Goal: Task Accomplishment & Management: Use online tool/utility

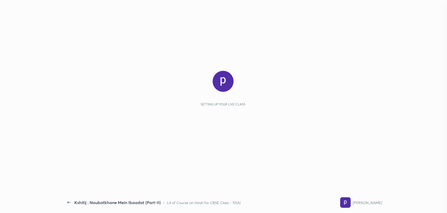
scroll to position [121, 96]
click at [202, 113] on div "Setting up your live class" at bounding box center [223, 102] width 310 height 63
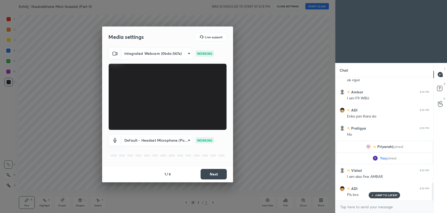
scroll to position [737, 0]
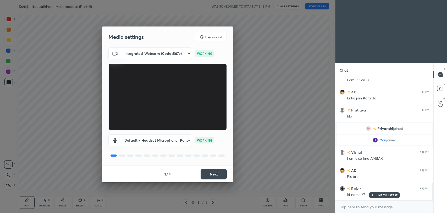
click at [207, 175] on button "Next" at bounding box center [214, 174] width 26 height 10
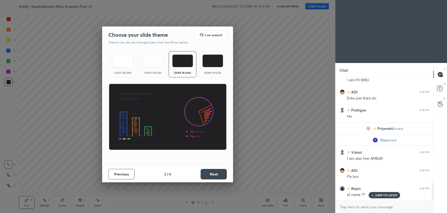
click at [207, 175] on button "Next" at bounding box center [214, 174] width 26 height 10
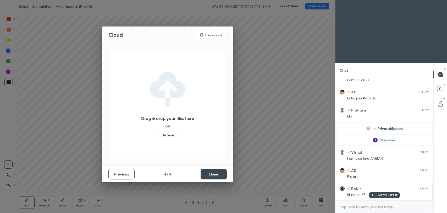
click at [207, 175] on button "Done" at bounding box center [214, 174] width 26 height 10
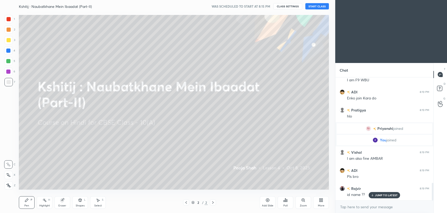
scroll to position [755, 0]
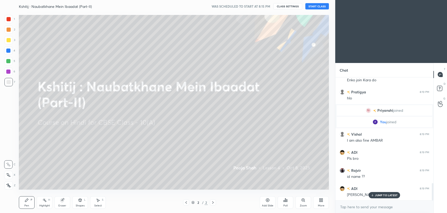
click at [313, 7] on button "START CLASS" at bounding box center [317, 6] width 24 height 6
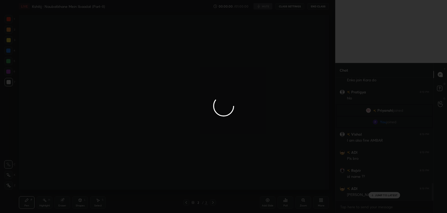
click at [375, 194] on div at bounding box center [223, 106] width 447 height 213
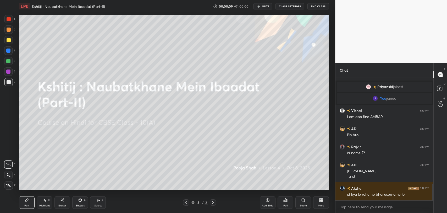
scroll to position [784, 0]
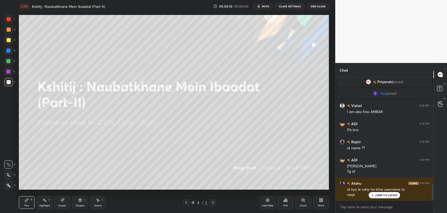
click at [383, 197] on div "JUMP TO LATEST" at bounding box center [384, 195] width 31 height 6
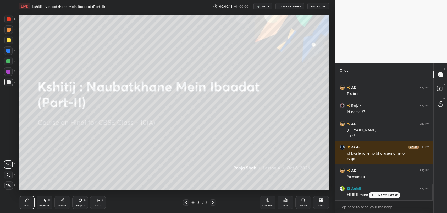
scroll to position [856, 0]
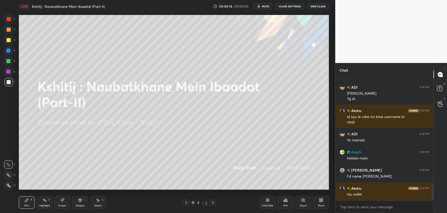
click at [374, 195] on div "ADI 8:19 PM Pls bro Rajvir 8:19 PM id name ?? ADI 8:19 PM [PERSON_NAME] Tg id A…" at bounding box center [384, 138] width 98 height 123
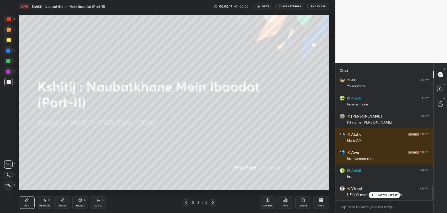
scroll to position [928, 0]
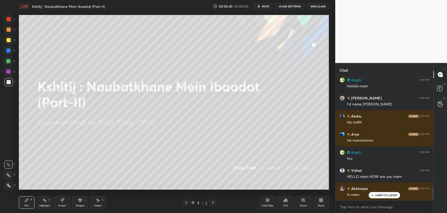
click at [379, 193] on p "JUMP TO LATEST" at bounding box center [386, 194] width 23 height 3
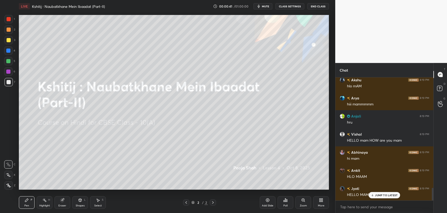
scroll to position [1073, 0]
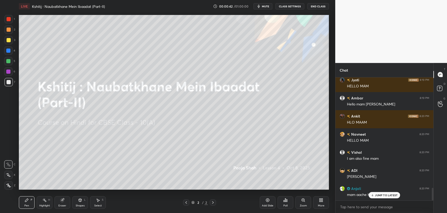
click at [380, 195] on p "JUMP TO LATEST" at bounding box center [386, 194] width 23 height 3
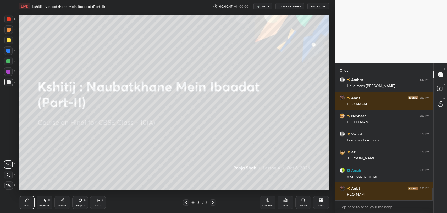
click at [62, 204] on div "Eraser" at bounding box center [62, 205] width 8 height 3
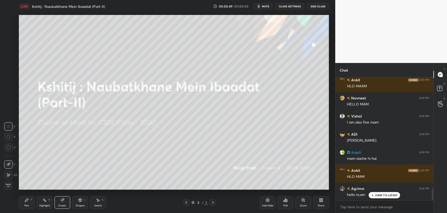
scroll to position [1127, 0]
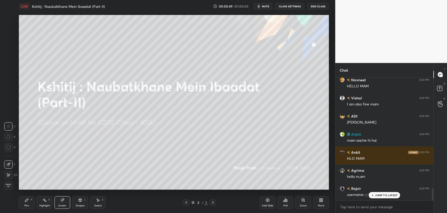
click at [29, 202] on div "Pen P" at bounding box center [27, 202] width 16 height 13
click at [374, 194] on icon at bounding box center [372, 194] width 3 height 3
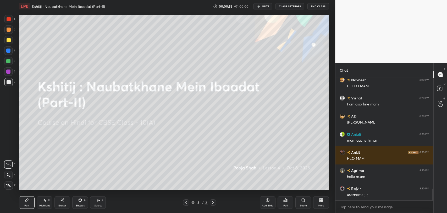
scroll to position [1145, 0]
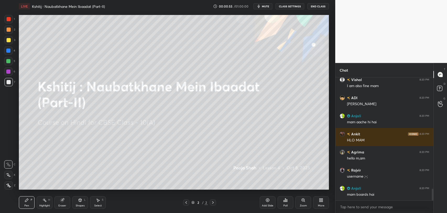
click at [319, 204] on div "More" at bounding box center [321, 205] width 7 height 3
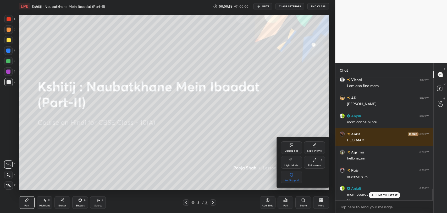
scroll to position [1150, 0]
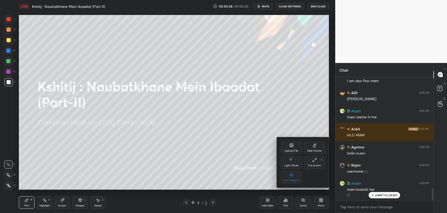
click at [384, 194] on div at bounding box center [223, 106] width 447 height 213
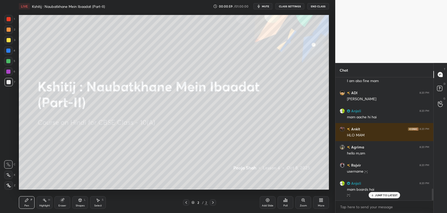
click at [372, 196] on icon at bounding box center [372, 194] width 3 height 3
click at [321, 205] on div "More" at bounding box center [321, 205] width 7 height 3
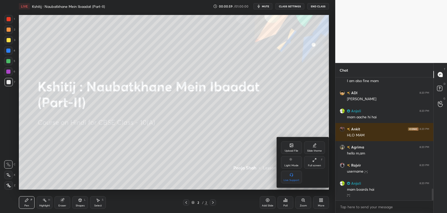
scroll to position [1169, 0]
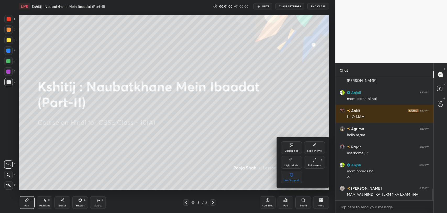
click at [286, 149] on div "Upload File" at bounding box center [292, 150] width 14 height 3
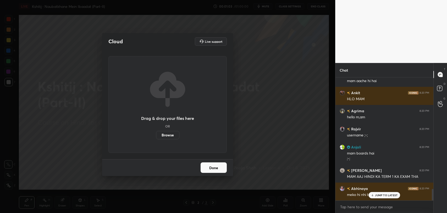
scroll to position [1204, 0]
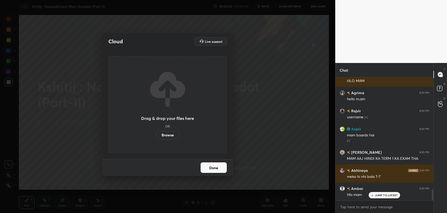
click at [389, 197] on div "JUMP TO LATEST" at bounding box center [384, 195] width 31 height 6
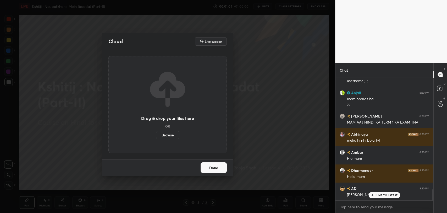
click at [214, 169] on button "Done" at bounding box center [214, 167] width 26 height 10
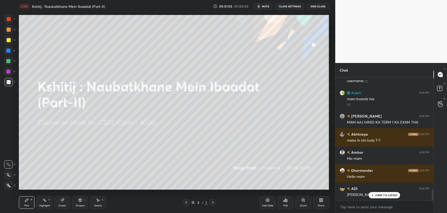
scroll to position [1259, 0]
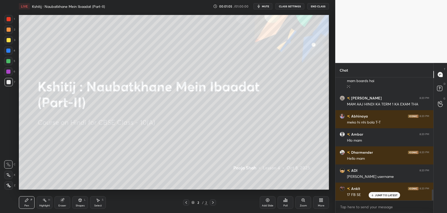
click at [377, 195] on p "JUMP TO LATEST" at bounding box center [386, 194] width 23 height 3
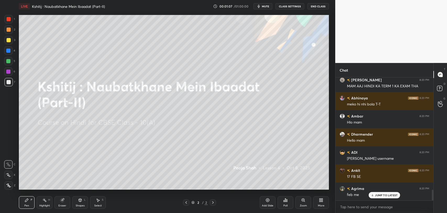
click at [320, 201] on icon at bounding box center [319, 200] width 1 height 1
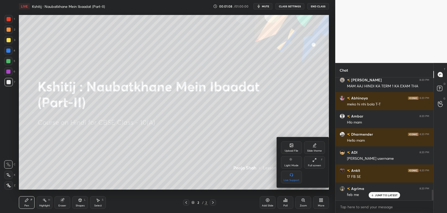
click at [284, 148] on div "Upload File" at bounding box center [291, 147] width 21 height 13
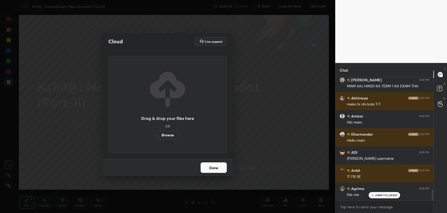
click at [162, 137] on label "Browse" at bounding box center [167, 135] width 23 height 8
click at [156, 137] on input "Browse" at bounding box center [156, 135] width 0 height 8
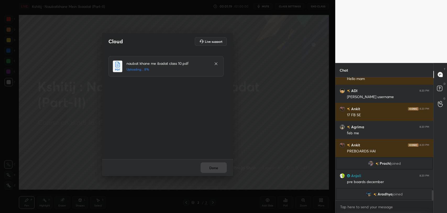
scroll to position [1036, 0]
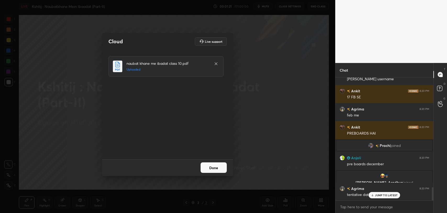
click at [392, 194] on p "JUMP TO LATEST" at bounding box center [386, 194] width 23 height 3
click at [219, 170] on button "Done" at bounding box center [214, 167] width 26 height 10
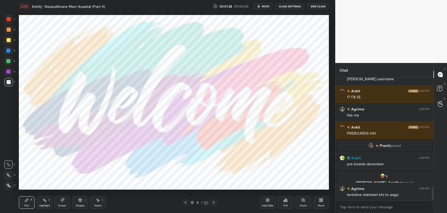
scroll to position [1055, 0]
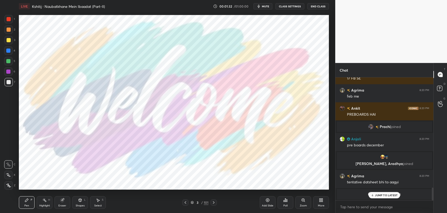
click at [372, 194] on icon at bounding box center [372, 194] width 3 height 3
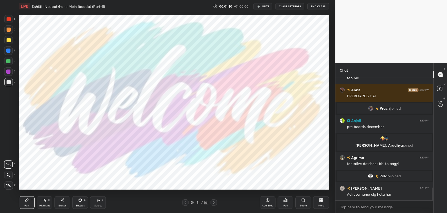
scroll to position [1076, 0]
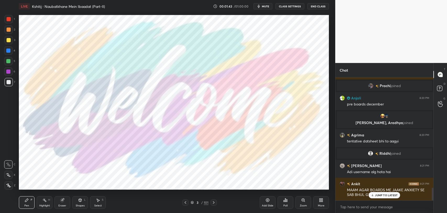
click at [386, 195] on p "JUMP TO LATEST" at bounding box center [386, 194] width 23 height 3
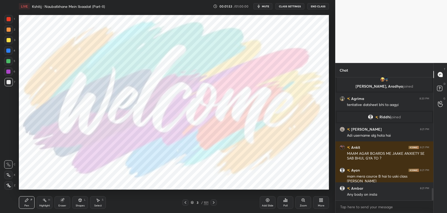
scroll to position [1135, 0]
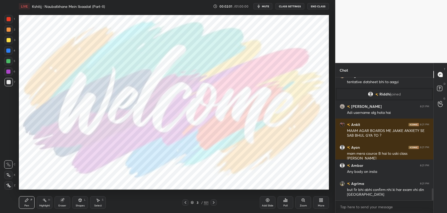
click at [7, 19] on div at bounding box center [9, 19] width 4 height 4
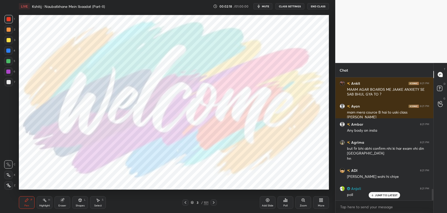
scroll to position [1199, 0]
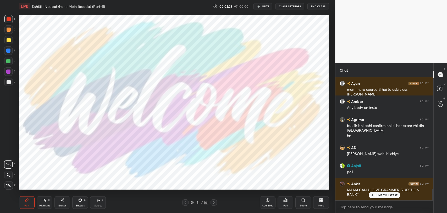
click at [383, 196] on p "JUMP TO LATEST" at bounding box center [386, 194] width 23 height 3
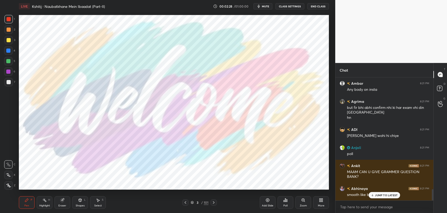
click at [391, 195] on p "JUMP TO LATEST" at bounding box center [386, 194] width 23 height 3
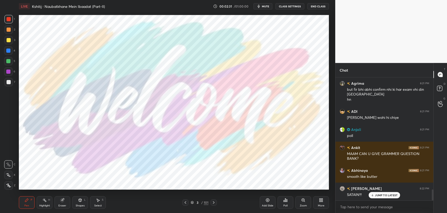
click at [372, 194] on icon at bounding box center [372, 195] width 0 height 2
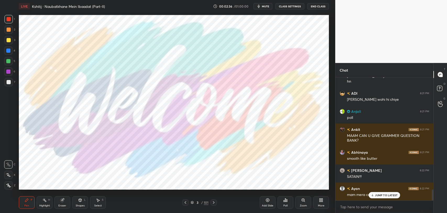
click at [379, 195] on p "JUMP TO LATEST" at bounding box center [386, 194] width 23 height 3
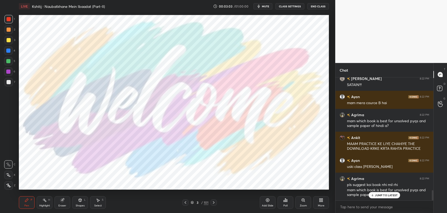
click at [379, 194] on p "JUMP TO LATEST" at bounding box center [386, 194] width 23 height 3
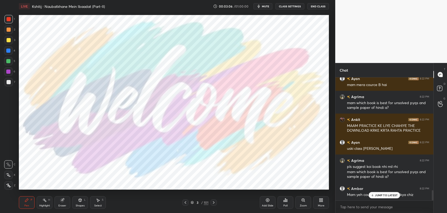
click at [377, 196] on p "JUMP TO LATEST" at bounding box center [386, 194] width 23 height 3
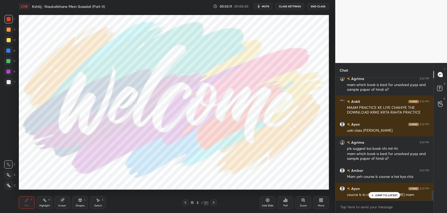
click at [383, 194] on p "JUMP TO LATEST" at bounding box center [386, 194] width 23 height 3
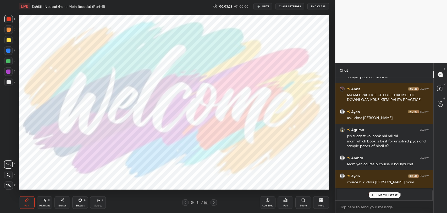
click at [383, 196] on p "JUMP TO LATEST" at bounding box center [386, 194] width 23 height 3
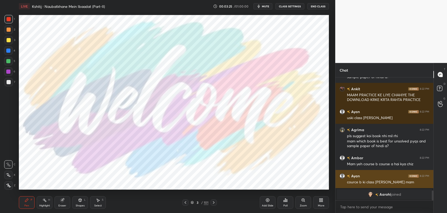
click at [351, 179] on div "cource b ki class [PERSON_NAME] mam" at bounding box center [388, 181] width 82 height 6
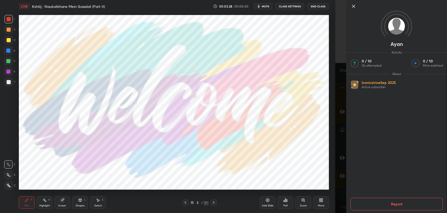
scroll to position [1322, 0]
click at [354, 7] on icon at bounding box center [353, 6] width 3 height 3
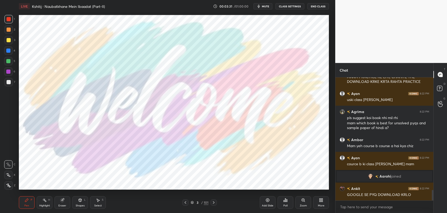
scroll to position [1340, 0]
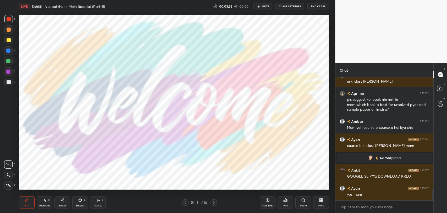
click at [262, 204] on div "Add Slide" at bounding box center [268, 205] width 12 height 3
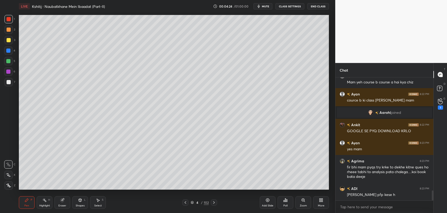
scroll to position [1403, 0]
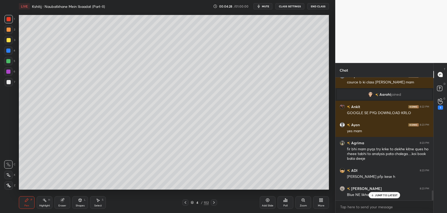
click at [375, 194] on p "JUMP TO LATEST" at bounding box center [386, 194] width 23 height 3
click at [55, 200] on div "Eraser" at bounding box center [62, 202] width 16 height 13
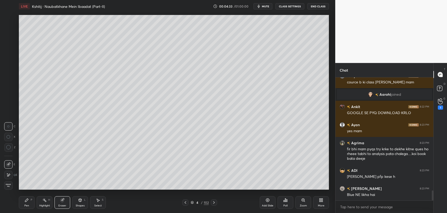
click at [11, 175] on div at bounding box center [8, 174] width 8 height 8
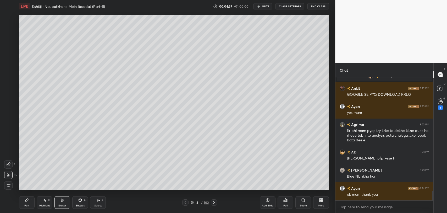
click at [25, 204] on div "Pen" at bounding box center [26, 205] width 5 height 3
click at [183, 202] on div at bounding box center [185, 202] width 6 height 6
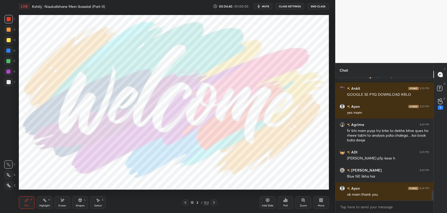
click at [289, 202] on div "Poll" at bounding box center [285, 202] width 16 height 13
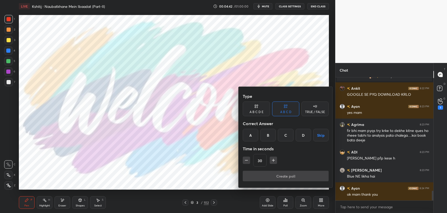
click at [250, 133] on div "A" at bounding box center [250, 135] width 15 height 13
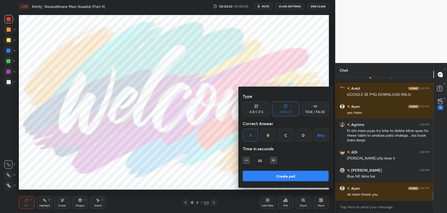
click at [272, 179] on button "Create poll" at bounding box center [286, 175] width 86 height 10
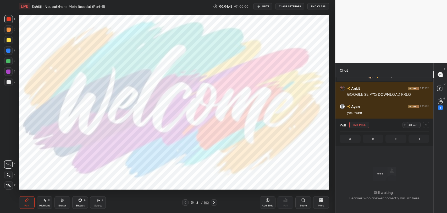
scroll to position [2, 2]
click at [214, 202] on icon at bounding box center [214, 202] width 4 height 4
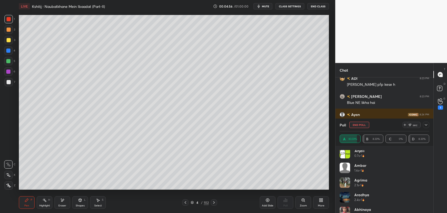
scroll to position [0, 0]
click at [426, 124] on icon at bounding box center [426, 125] width 4 height 4
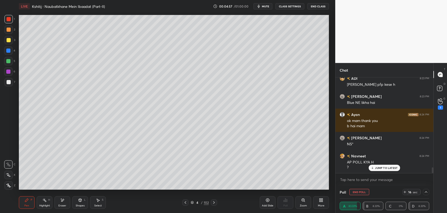
scroll to position [1513, 0]
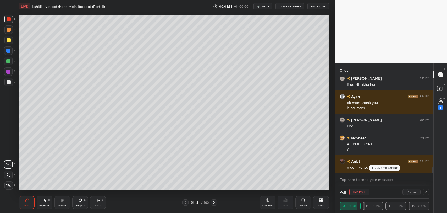
click at [377, 166] on p "JUMP TO LATEST" at bounding box center [386, 167] width 23 height 3
click at [185, 204] on icon at bounding box center [185, 202] width 4 height 4
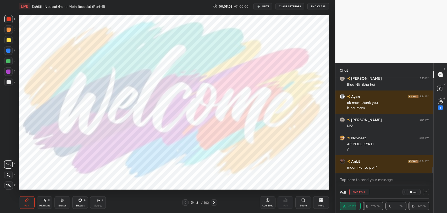
click at [427, 191] on icon at bounding box center [426, 192] width 4 height 4
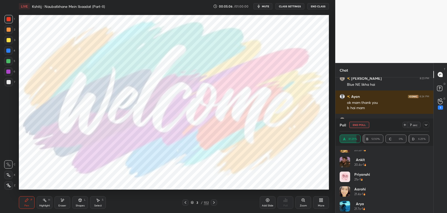
scroll to position [157, 0]
click at [423, 126] on div at bounding box center [426, 124] width 6 height 6
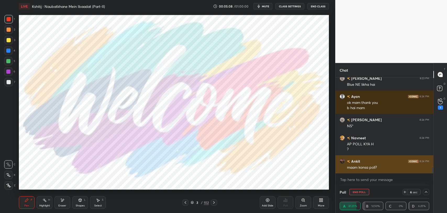
scroll to position [0, 0]
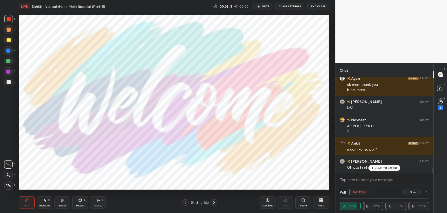
click at [383, 166] on p "JUMP TO LATEST" at bounding box center [386, 167] width 23 height 3
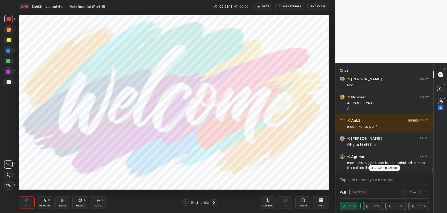
click at [214, 203] on icon at bounding box center [214, 202] width 4 height 4
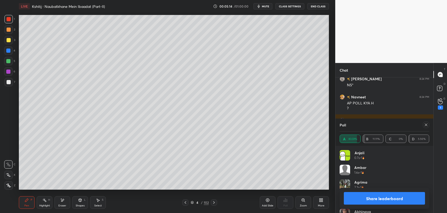
click at [184, 203] on icon at bounding box center [185, 202] width 4 height 4
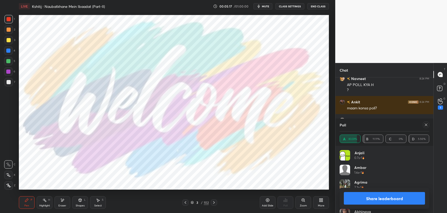
click at [426, 124] on icon at bounding box center [426, 125] width 4 height 4
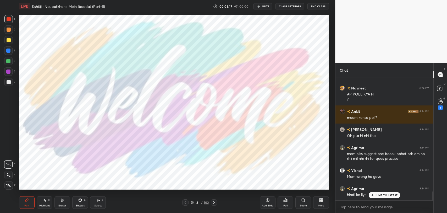
click at [374, 195] on icon at bounding box center [372, 194] width 3 height 3
click at [212, 202] on icon at bounding box center [214, 202] width 4 height 4
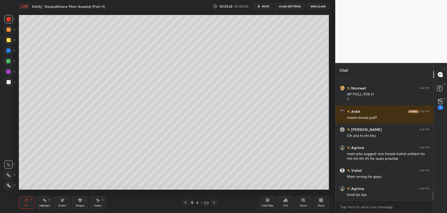
click at [212, 202] on icon at bounding box center [214, 202] width 4 height 4
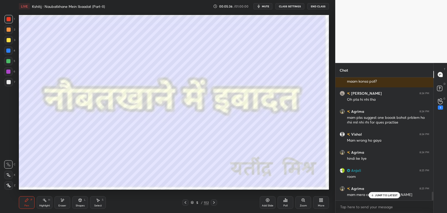
click at [212, 201] on icon at bounding box center [214, 202] width 4 height 4
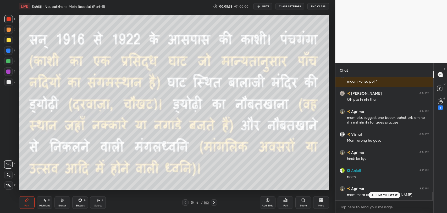
click at [185, 202] on icon at bounding box center [185, 202] width 4 height 4
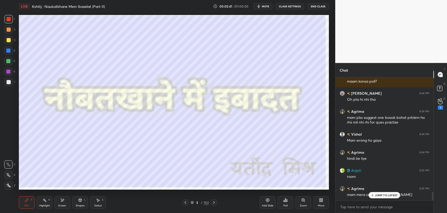
click at [214, 203] on icon at bounding box center [214, 202] width 4 height 4
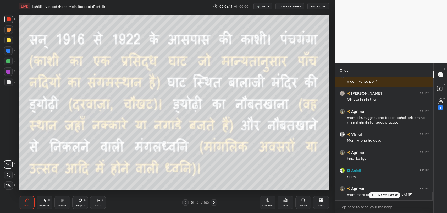
click at [370, 195] on div "JUMP TO LATEST" at bounding box center [384, 195] width 31 height 6
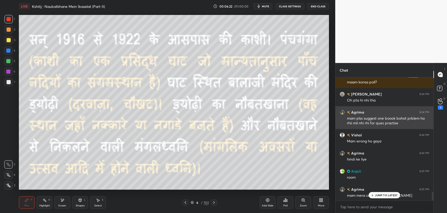
scroll to position [1599, 0]
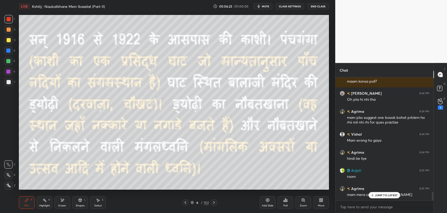
click at [379, 193] on p "JUMP TO LATEST" at bounding box center [386, 194] width 23 height 3
click at [58, 204] on div "Eraser" at bounding box center [62, 202] width 16 height 13
click at [212, 192] on div "LIVE Kshitij : Naubatkhane Mein Ibaadat (Part-II) 00:06:31 / 01:00:00 mute CLAS…" at bounding box center [174, 106] width 314 height 213
click at [223, 189] on div "Setting up your live class Poll for secs No correct answer Start poll" at bounding box center [174, 102] width 314 height 179
drag, startPoint x: 27, startPoint y: 200, endPoint x: 45, endPoint y: 191, distance: 20.1
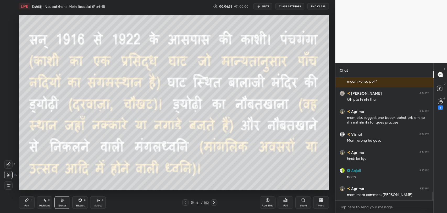
click at [27, 200] on icon at bounding box center [27, 200] width 4 height 4
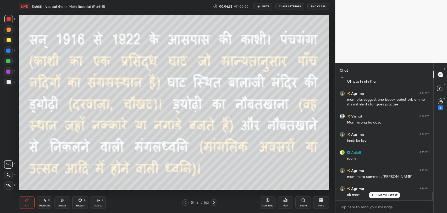
click at [376, 193] on p "JUMP TO LATEST" at bounding box center [386, 194] width 23 height 3
click at [65, 201] on div "Eraser" at bounding box center [62, 202] width 16 height 13
click at [29, 204] on div "Pen" at bounding box center [26, 205] width 5 height 3
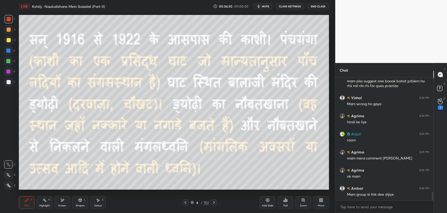
click at [213, 202] on icon at bounding box center [214, 202] width 4 height 4
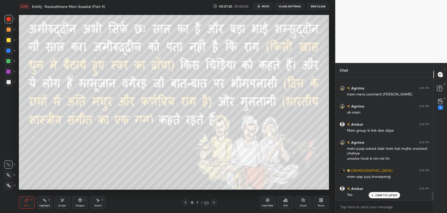
scroll to position [1718, 0]
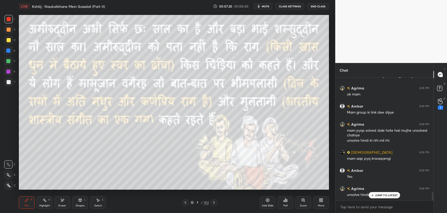
click at [375, 194] on p "JUMP TO LATEST" at bounding box center [386, 194] width 23 height 3
type textarea "x"
click at [353, 205] on textarea at bounding box center [385, 206] width 90 height 8
paste textarea "[URL][DOMAIN_NAME]"
type textarea "[URL][DOMAIN_NAME]"
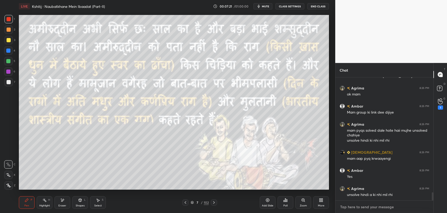
type textarea "x"
type textarea "[URL][DOMAIN_NAME]"
type textarea "x"
click at [424, 208] on div at bounding box center [425, 206] width 6 height 6
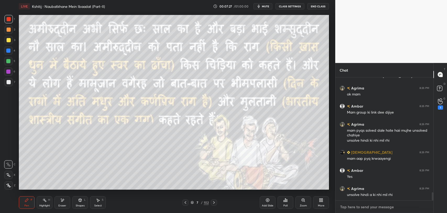
scroll to position [1747, 0]
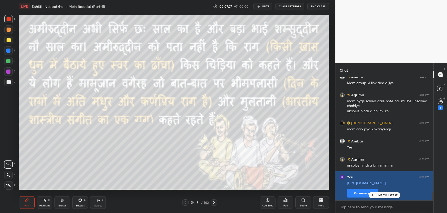
click at [377, 194] on p "JUMP TO LATEST" at bounding box center [386, 194] width 23 height 3
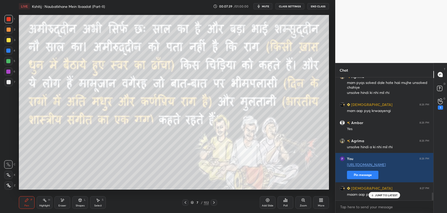
scroll to position [1783, 0]
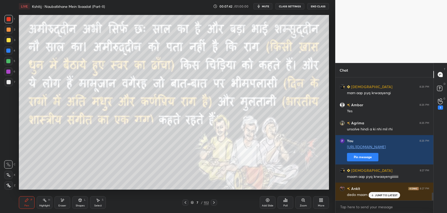
click at [382, 196] on p "JUMP TO LATEST" at bounding box center [386, 194] width 23 height 3
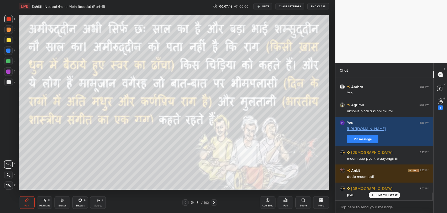
click at [182, 204] on div at bounding box center [185, 202] width 6 height 6
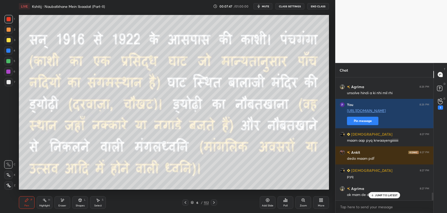
click at [215, 203] on icon at bounding box center [214, 202] width 4 height 4
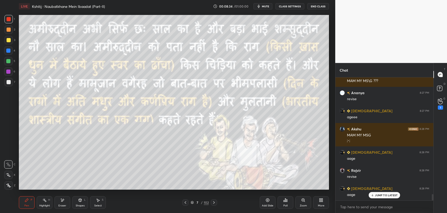
scroll to position [2330, 0]
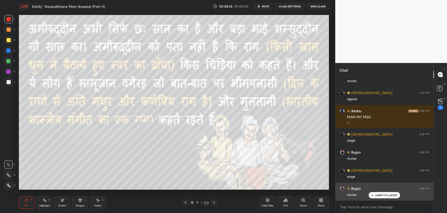
click at [379, 194] on p "JUMP TO LATEST" at bounding box center [386, 194] width 23 height 3
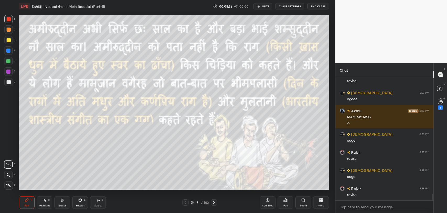
scroll to position [2348, 0]
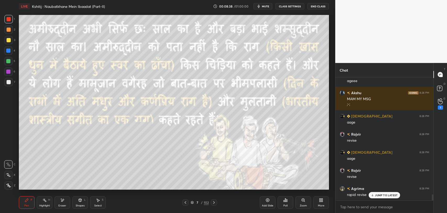
click at [382, 193] on p "JUMP TO LATEST" at bounding box center [386, 194] width 23 height 3
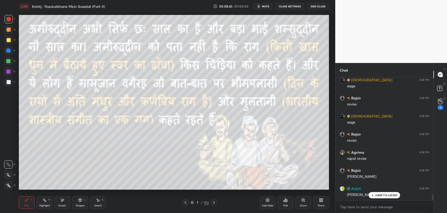
scroll to position [2402, 0]
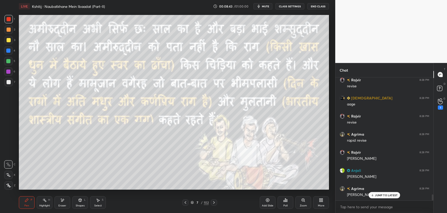
click at [379, 196] on div "JUMP TO LATEST" at bounding box center [384, 195] width 31 height 6
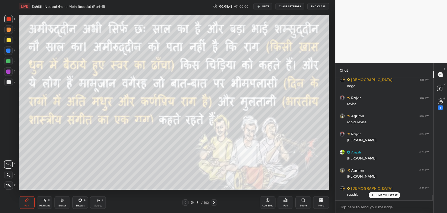
scroll to position [2443, 0]
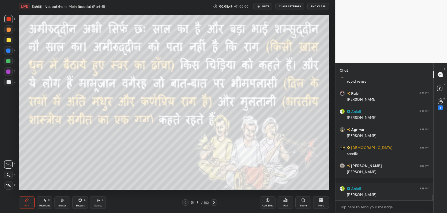
click at [391, 194] on div "Rajvir 8:28 PM revise Agrima 8:28 PM rapid revise Rajvir 8:28 PM [PERSON_NAME] …" at bounding box center [384, 138] width 98 height 123
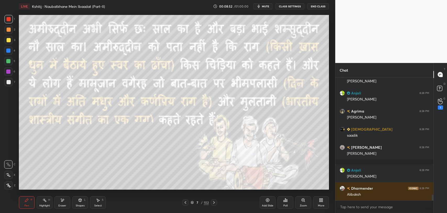
scroll to position [2497, 0]
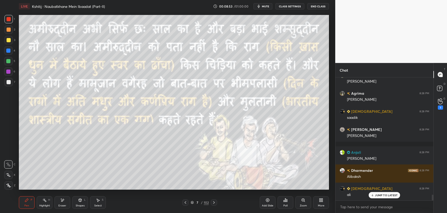
click at [382, 196] on div "JUMP TO LATEST" at bounding box center [384, 195] width 31 height 6
click at [214, 202] on icon at bounding box center [214, 202] width 4 height 4
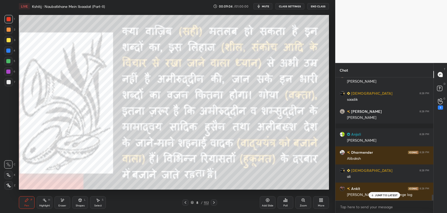
scroll to position [2534, 0]
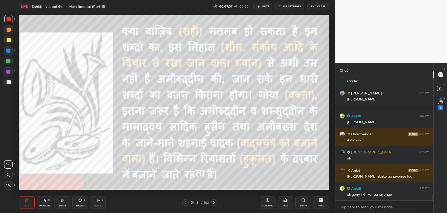
click at [214, 202] on icon at bounding box center [214, 202] width 4 height 4
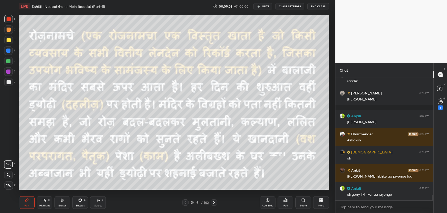
click at [214, 202] on icon at bounding box center [214, 202] width 4 height 4
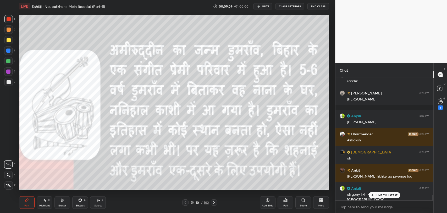
scroll to position [2539, 0]
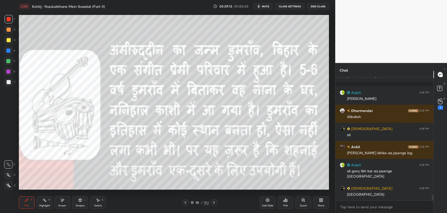
click at [214, 202] on icon at bounding box center [214, 202] width 4 height 4
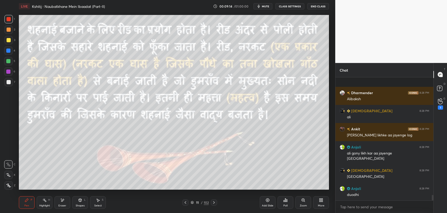
scroll to position [2611, 0]
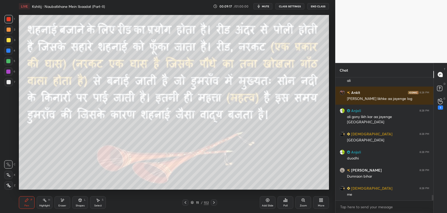
click at [186, 202] on icon at bounding box center [185, 202] width 4 height 4
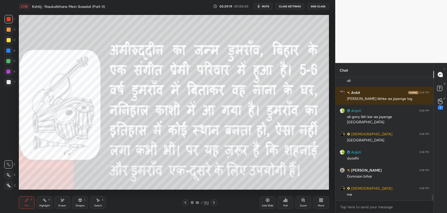
click at [214, 202] on icon at bounding box center [214, 202] width 4 height 4
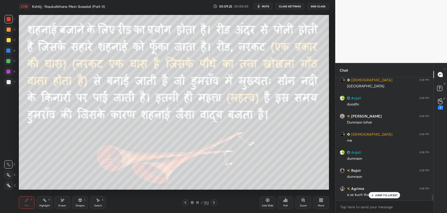
scroll to position [2683, 0]
click at [185, 201] on icon at bounding box center [185, 202] width 4 height 4
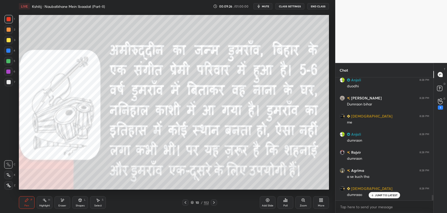
click at [213, 203] on icon at bounding box center [214, 202] width 2 height 3
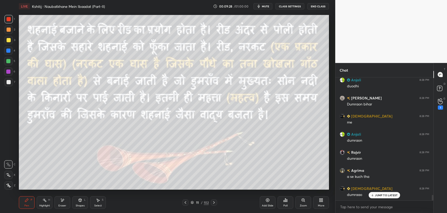
click at [383, 196] on p "JUMP TO LATEST" at bounding box center [386, 194] width 23 height 3
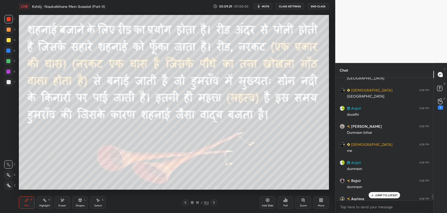
scroll to position [2654, 0]
click at [376, 192] on div "1 NEW MESSAGE" at bounding box center [384, 195] width 31 height 6
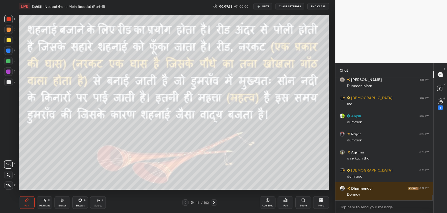
scroll to position [2719, 0]
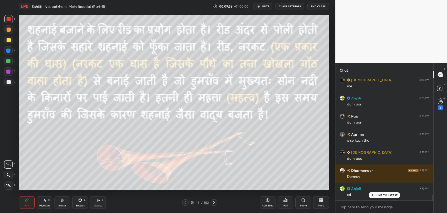
click at [383, 197] on div "JUMP TO LATEST" at bounding box center [384, 195] width 31 height 6
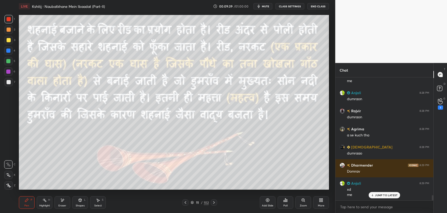
click at [386, 195] on p "JUMP TO LATEST" at bounding box center [386, 194] width 23 height 3
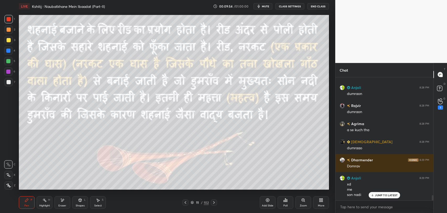
click at [214, 204] on div at bounding box center [214, 202] width 6 height 6
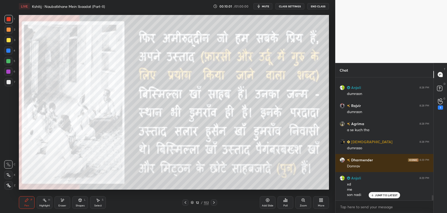
click at [186, 204] on icon at bounding box center [185, 202] width 4 height 4
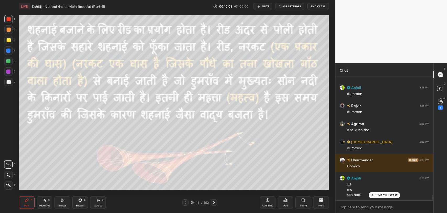
scroll to position [2748, 0]
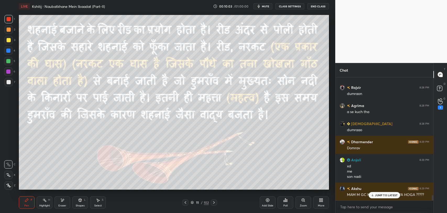
click at [377, 195] on p "JUMP TO LATEST" at bounding box center [386, 194] width 23 height 3
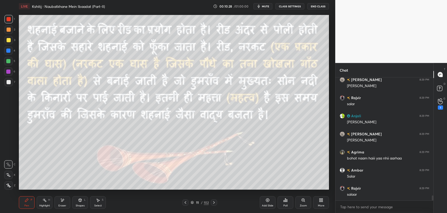
scroll to position [2928, 0]
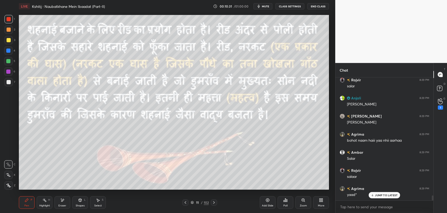
click at [390, 196] on p "JUMP TO LATEST" at bounding box center [386, 194] width 23 height 3
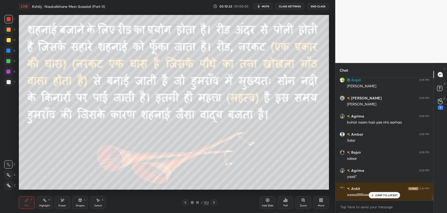
scroll to position [2965, 0]
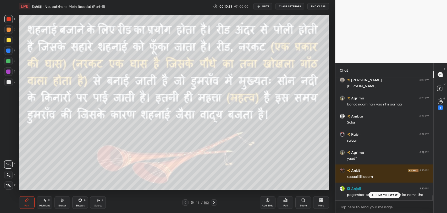
click at [392, 193] on p "JUMP TO LATEST" at bounding box center [386, 194] width 23 height 3
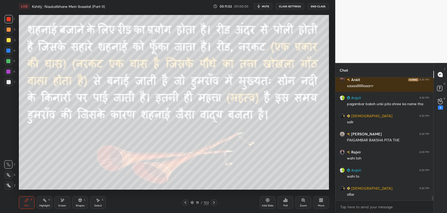
scroll to position [3073, 0]
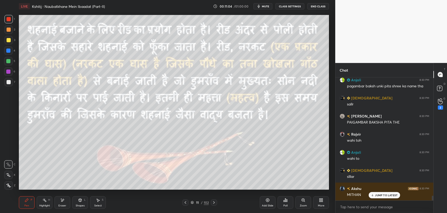
click at [385, 194] on div "Vaishu 8:29 PM paigambar [PERSON_NAME] 8:29 PM [PERSON_NAME] 8:29 PM salar Anja…" at bounding box center [384, 138] width 98 height 123
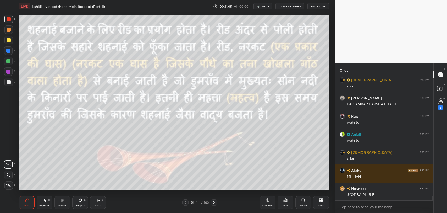
scroll to position [3109, 0]
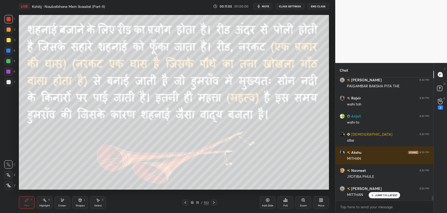
click at [214, 202] on icon at bounding box center [214, 202] width 2 height 3
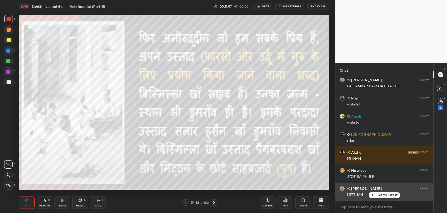
click at [377, 195] on p "JUMP TO LATEST" at bounding box center [386, 194] width 23 height 3
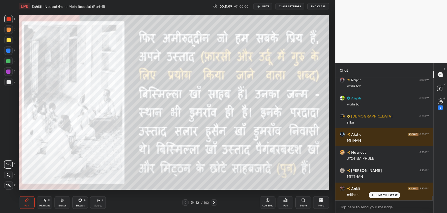
scroll to position [3145, 0]
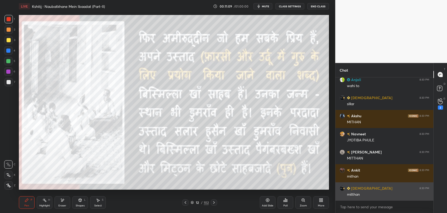
click at [390, 195] on div "mitthan" at bounding box center [388, 194] width 82 height 5
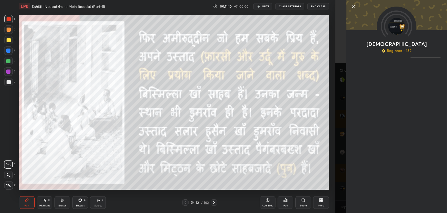
click at [354, 5] on icon at bounding box center [353, 6] width 6 height 6
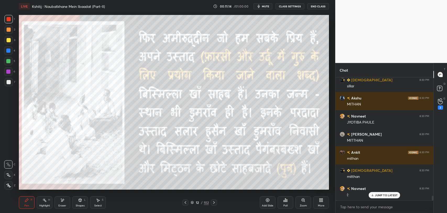
scroll to position [3181, 0]
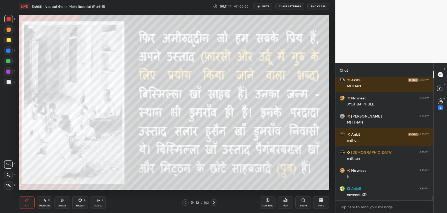
click at [377, 195] on div "[DEMOGRAPHIC_DATA] 8:30 PM slllar Akshu 8:30 PM [PERSON_NAME] 8:30 PM JYOTIBA P…" at bounding box center [384, 138] width 98 height 123
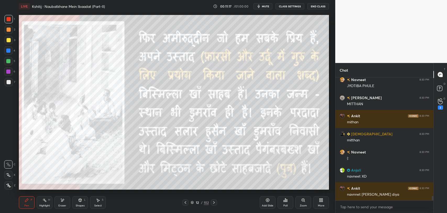
scroll to position [3217, 0]
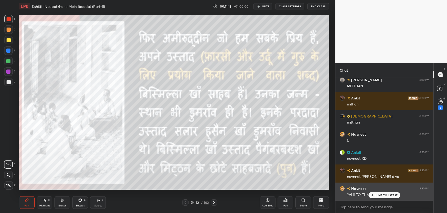
click at [375, 198] on div "Navneet 8:30 PM YAHI TO THA" at bounding box center [384, 191] width 98 height 18
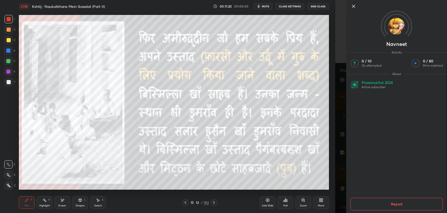
click at [352, 7] on icon at bounding box center [353, 6] width 6 height 6
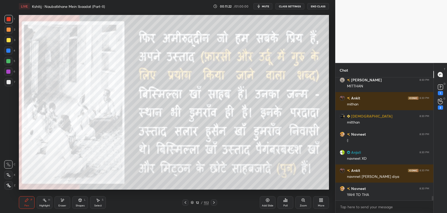
click at [185, 202] on icon at bounding box center [186, 202] width 2 height 3
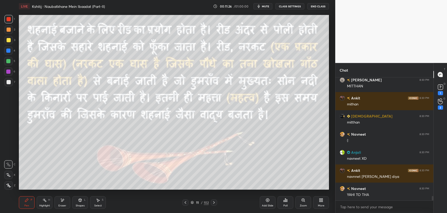
click at [213, 202] on icon at bounding box center [214, 202] width 4 height 4
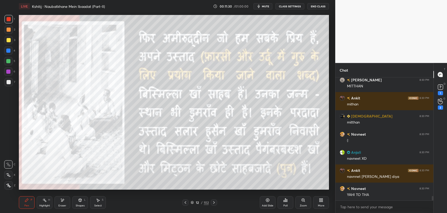
click at [213, 202] on icon at bounding box center [214, 202] width 4 height 4
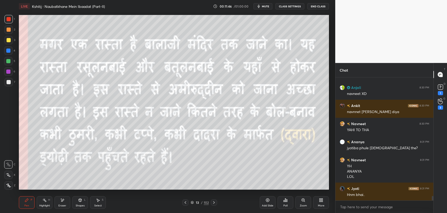
scroll to position [3300, 0]
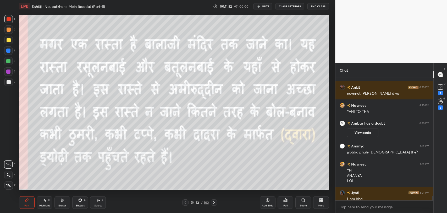
click at [213, 203] on icon at bounding box center [214, 202] width 2 height 3
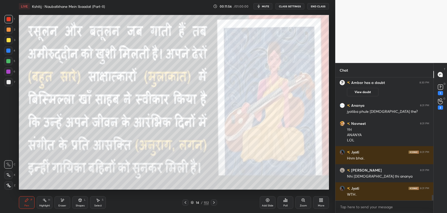
scroll to position [2683, 0]
click at [443, 103] on div "2" at bounding box center [440, 103] width 10 height 9
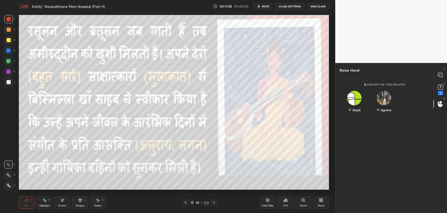
scroll to position [2, 2]
click at [358, 106] on div "Anjali" at bounding box center [354, 105] width 12 height 9
click at [358, 112] on button "INVITE" at bounding box center [354, 113] width 25 height 7
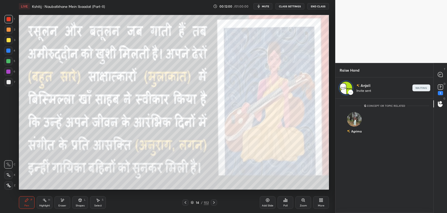
click at [214, 204] on icon at bounding box center [214, 202] width 4 height 4
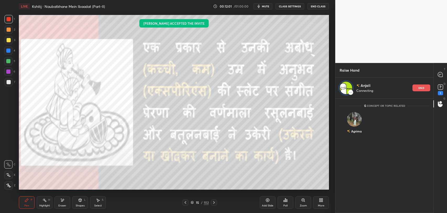
click at [184, 203] on icon at bounding box center [185, 202] width 4 height 4
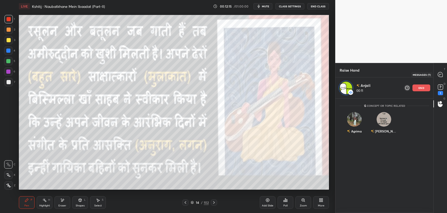
click at [441, 73] on icon at bounding box center [440, 74] width 5 height 5
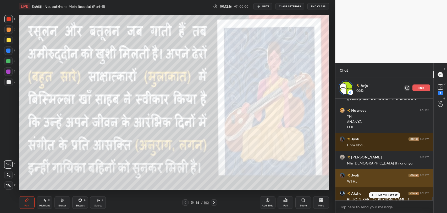
scroll to position [2819, 0]
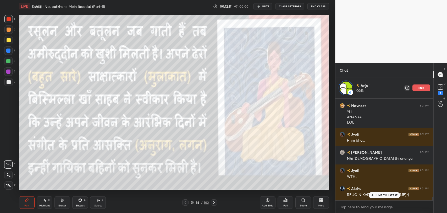
click at [377, 197] on div "JUMP TO LATEST" at bounding box center [384, 195] width 31 height 6
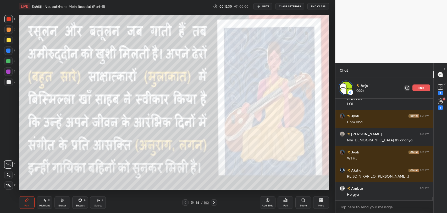
click at [214, 203] on icon at bounding box center [214, 202] width 4 height 4
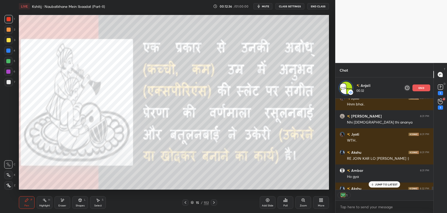
scroll to position [2, 2]
click at [376, 186] on div "JUMP TO LATEST" at bounding box center [384, 184] width 31 height 6
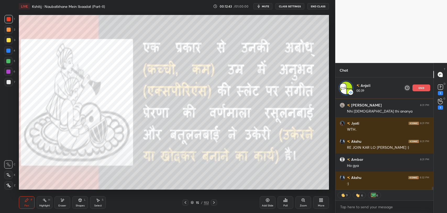
click at [214, 203] on icon at bounding box center [214, 202] width 2 height 3
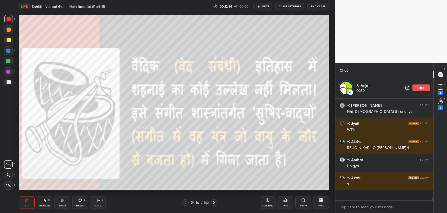
scroll to position [2855, 0]
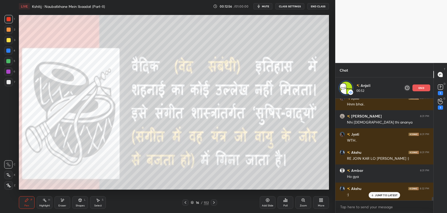
click at [382, 192] on div "JUMP TO LATEST" at bounding box center [384, 195] width 31 height 6
click at [424, 87] on p "end" at bounding box center [421, 87] width 6 height 3
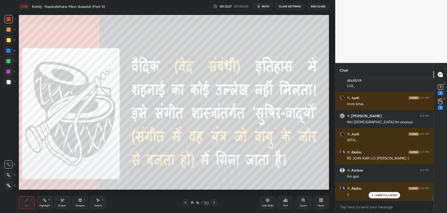
scroll to position [2834, 0]
click at [188, 199] on div at bounding box center [185, 202] width 6 height 6
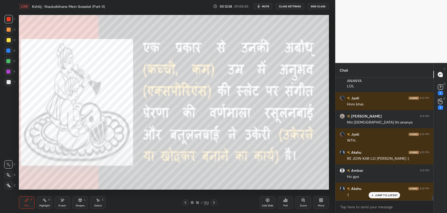
click at [185, 201] on icon at bounding box center [185, 202] width 4 height 4
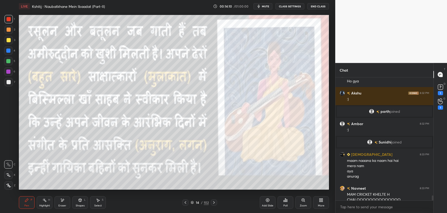
scroll to position [2934, 0]
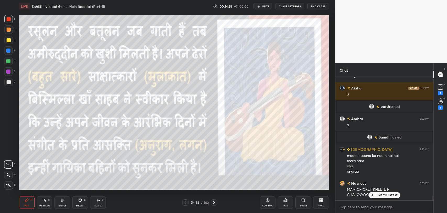
click at [266, 7] on span "mute" at bounding box center [265, 6] width 7 height 4
click at [266, 7] on span "unmute" at bounding box center [264, 6] width 11 height 4
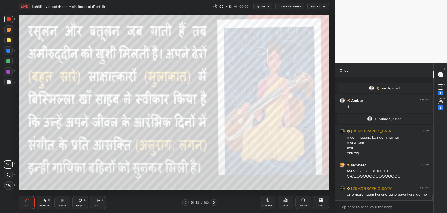
scroll to position [2971, 0]
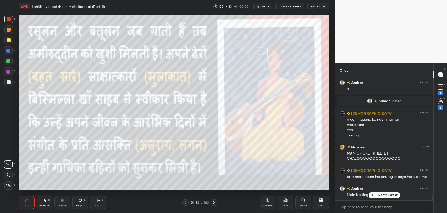
click at [216, 200] on icon at bounding box center [214, 202] width 4 height 4
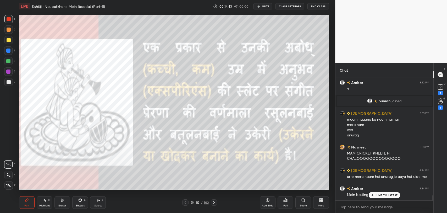
scroll to position [2989, 0]
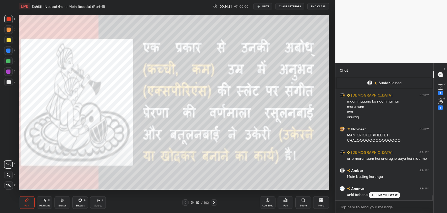
click at [215, 200] on icon at bounding box center [214, 202] width 4 height 4
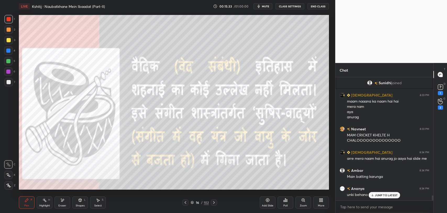
click at [199, 202] on div "16" at bounding box center [197, 202] width 5 height 3
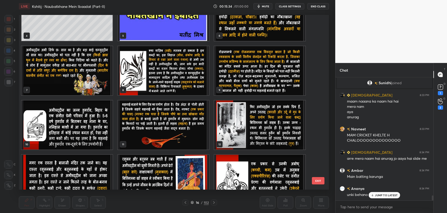
scroll to position [34, 0]
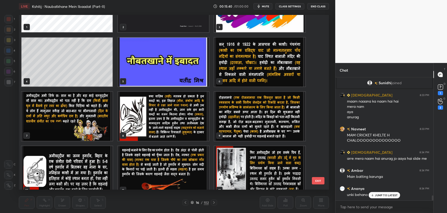
click at [320, 181] on button "EXIT" at bounding box center [318, 180] width 13 height 7
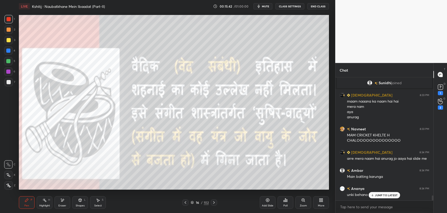
click at [203, 202] on div "16 / 102" at bounding box center [200, 202] width 18 height 5
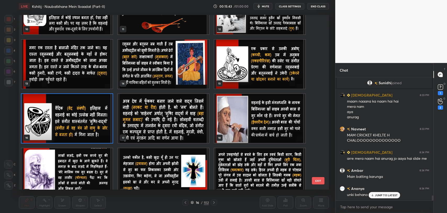
scroll to position [180, 0]
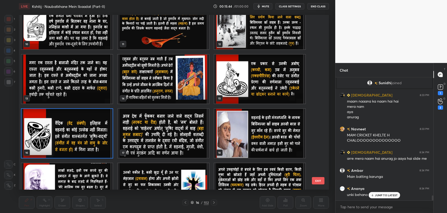
click at [94, 140] on img "grid" at bounding box center [66, 133] width 91 height 49
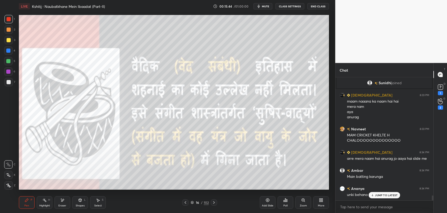
click at [94, 140] on img "grid" at bounding box center [66, 133] width 91 height 49
click at [384, 192] on div "JUMP TO LATEST" at bounding box center [384, 195] width 31 height 6
click at [212, 202] on icon at bounding box center [214, 202] width 4 height 4
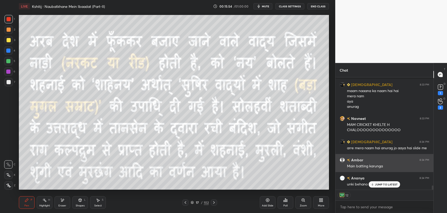
scroll to position [2999, 0]
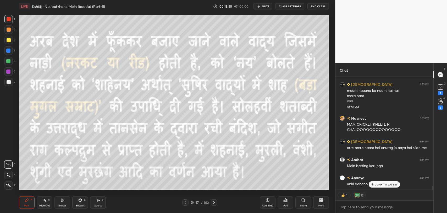
drag, startPoint x: 379, startPoint y: 185, endPoint x: 343, endPoint y: 191, distance: 35.6
click at [378, 185] on p "JUMP TO LATEST" at bounding box center [386, 183] width 23 height 3
click at [186, 202] on icon at bounding box center [185, 202] width 4 height 4
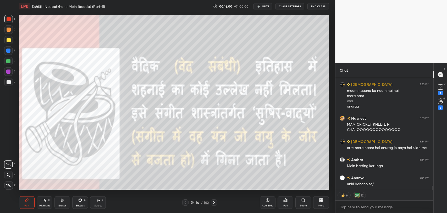
click at [216, 202] on div at bounding box center [214, 202] width 6 height 6
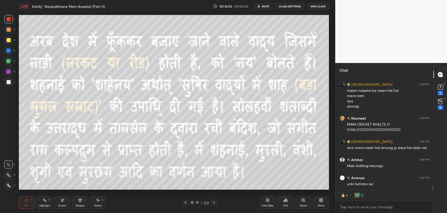
click at [260, 5] on icon "button" at bounding box center [259, 6] width 4 height 4
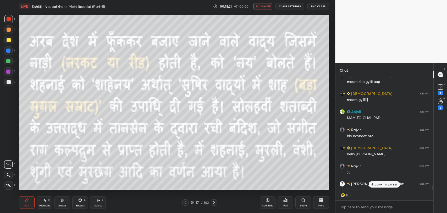
scroll to position [110, 96]
click at [265, 7] on span "unmute" at bounding box center [264, 6] width 11 height 4
click at [379, 186] on div "JUMP TO LATEST" at bounding box center [384, 184] width 31 height 6
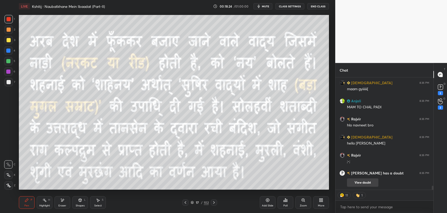
click at [370, 182] on button "View doubt" at bounding box center [362, 182] width 31 height 8
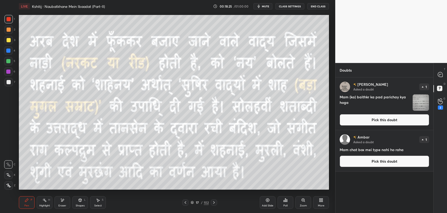
click at [425, 99] on img "grid" at bounding box center [421, 102] width 16 height 16
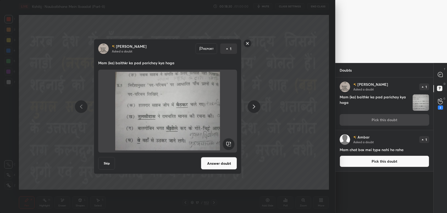
click at [245, 42] on rect at bounding box center [247, 43] width 8 height 8
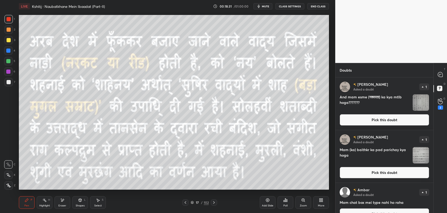
click at [430, 102] on div "[PERSON_NAME] Asked a doubt 1 And mam esme (नश्वरता) ka kya mtlb hoga??????? Pi…" at bounding box center [384, 103] width 98 height 52
click at [424, 103] on img "grid" at bounding box center [421, 102] width 16 height 16
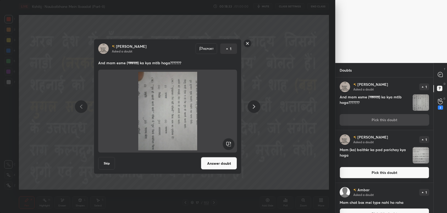
click at [245, 42] on rect at bounding box center [247, 43] width 8 height 8
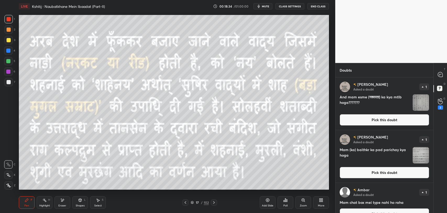
click at [421, 157] on img "grid" at bounding box center [421, 155] width 16 height 16
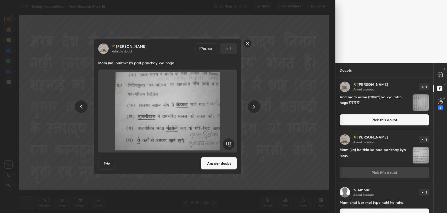
click at [248, 42] on rect at bounding box center [247, 43] width 8 height 8
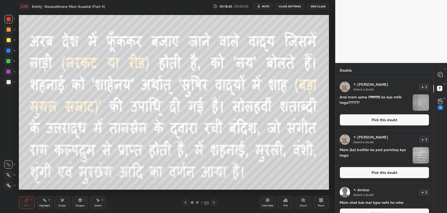
drag, startPoint x: 425, startPoint y: 157, endPoint x: 419, endPoint y: 159, distance: 6.9
click at [425, 157] on img "grid" at bounding box center [421, 155] width 16 height 16
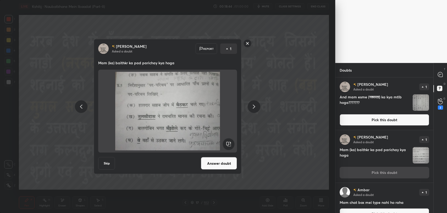
click at [249, 42] on rect at bounding box center [247, 43] width 8 height 8
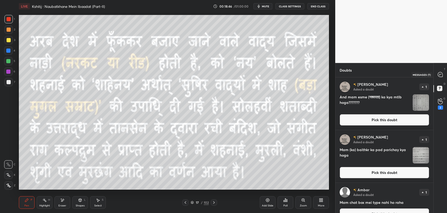
click at [440, 73] on icon at bounding box center [440, 74] width 5 height 5
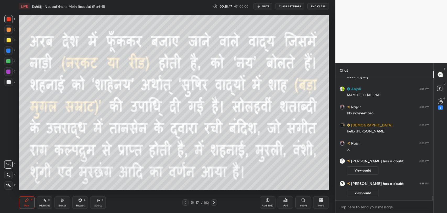
scroll to position [3142, 0]
click at [385, 186] on div "View doubt" at bounding box center [388, 191] width 82 height 11
click at [381, 196] on p "JUMP TO LATEST" at bounding box center [386, 194] width 23 height 3
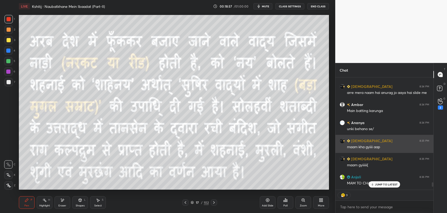
scroll to position [3055, 0]
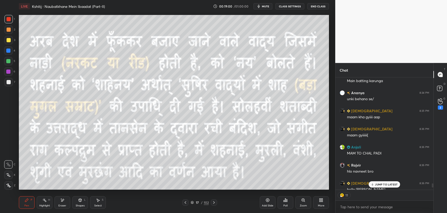
click at [380, 184] on p "JUMP TO LATEST" at bounding box center [386, 183] width 23 height 3
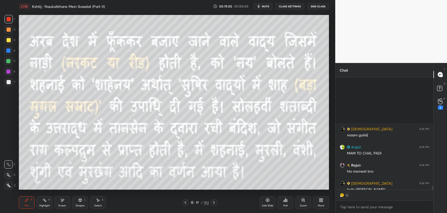
scroll to position [3153, 0]
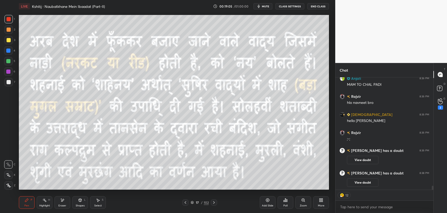
click at [268, 203] on div "Add Slide" at bounding box center [268, 202] width 16 height 13
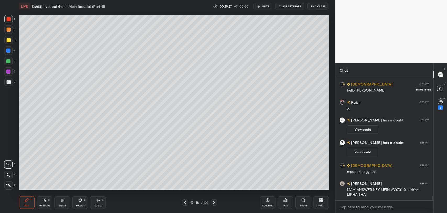
scroll to position [3201, 0]
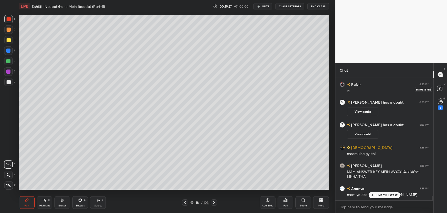
click at [440, 88] on icon at bounding box center [439, 88] width 2 height 2
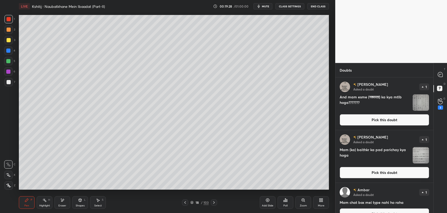
click at [416, 154] on img "grid" at bounding box center [421, 155] width 16 height 16
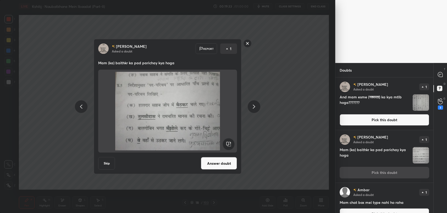
click at [246, 45] on rect at bounding box center [247, 43] width 8 height 8
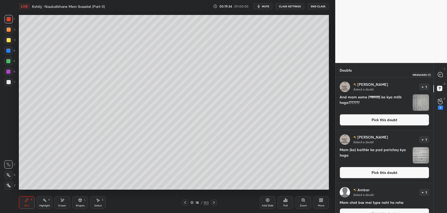
click at [438, 74] on icon at bounding box center [440, 74] width 5 height 5
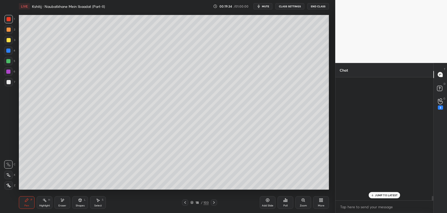
scroll to position [121, 96]
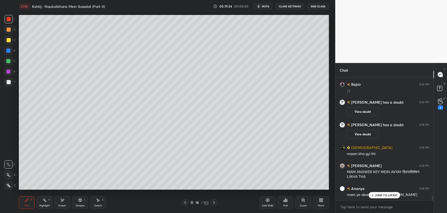
click at [392, 192] on div "JUMP TO LATEST" at bounding box center [384, 195] width 31 height 6
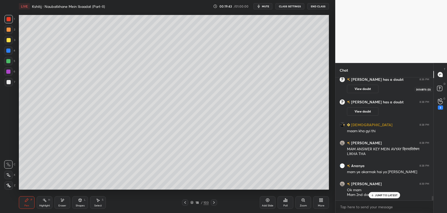
click at [442, 90] on icon at bounding box center [440, 88] width 9 height 9
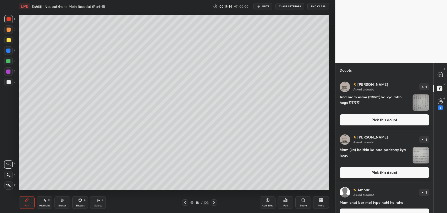
click at [417, 156] on img "grid" at bounding box center [421, 155] width 16 height 16
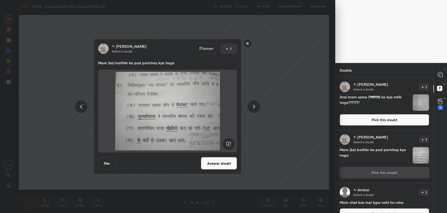
click at [246, 45] on rect at bounding box center [247, 43] width 8 height 8
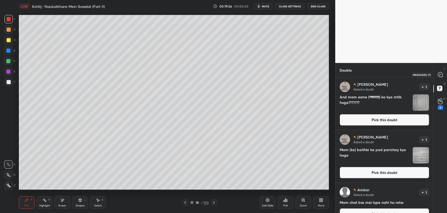
click at [440, 76] on icon at bounding box center [440, 74] width 5 height 5
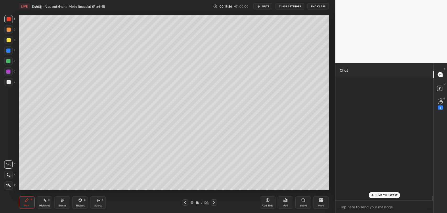
scroll to position [121, 96]
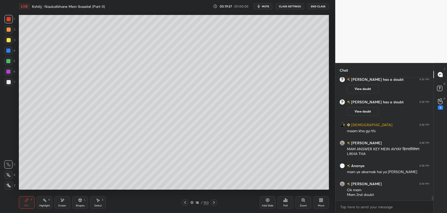
click at [387, 195] on div "[PERSON_NAME] has a doubt 8:36 PM View doubt [PERSON_NAME] has a doubt 8:38 PM …" at bounding box center [384, 138] width 98 height 123
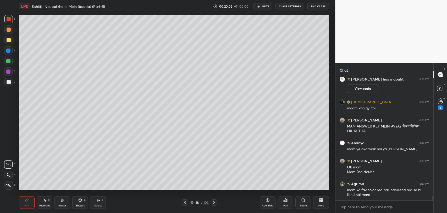
click at [186, 203] on icon at bounding box center [185, 202] width 4 height 4
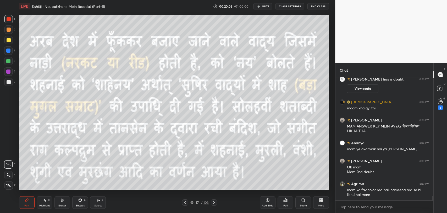
click at [188, 202] on div at bounding box center [185, 202] width 6 height 6
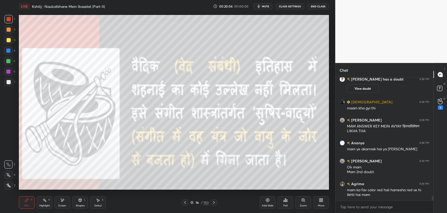
click at [216, 203] on icon at bounding box center [214, 202] width 4 height 4
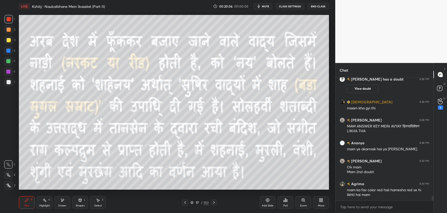
click at [187, 204] on icon at bounding box center [185, 202] width 4 height 4
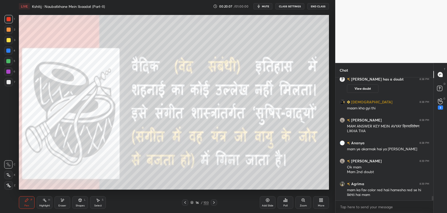
click at [187, 204] on icon at bounding box center [185, 202] width 4 height 4
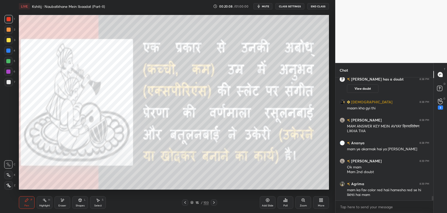
click at [214, 202] on icon at bounding box center [214, 202] width 2 height 3
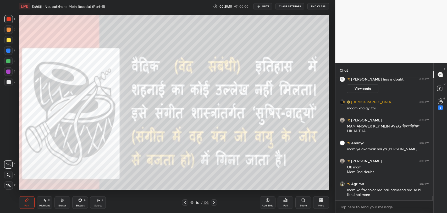
click at [214, 202] on icon at bounding box center [214, 202] width 2 height 3
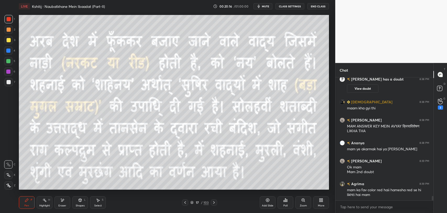
click at [186, 203] on icon at bounding box center [185, 202] width 4 height 4
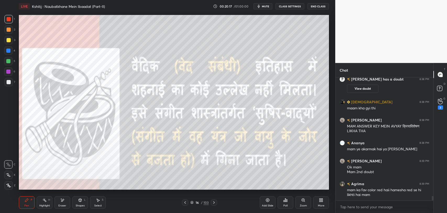
click at [213, 206] on div "Pen P Highlight H Eraser Shapes L Select S 16 / 103 Add Slide Poll Zoom More" at bounding box center [174, 202] width 310 height 21
click at [215, 204] on div at bounding box center [214, 202] width 6 height 6
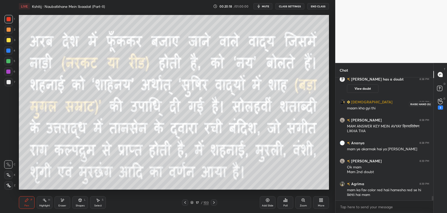
click at [441, 100] on icon at bounding box center [440, 101] width 5 height 6
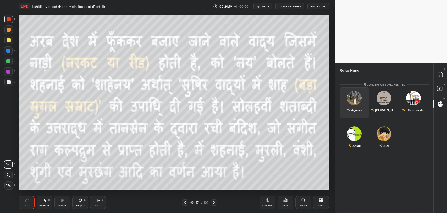
click at [356, 102] on div "Agrima" at bounding box center [355, 102] width 30 height 30
click at [358, 112] on button "INVITE" at bounding box center [354, 113] width 25 height 7
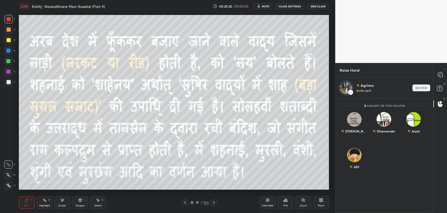
scroll to position [113, 96]
click at [441, 89] on rect at bounding box center [439, 88] width 5 height 5
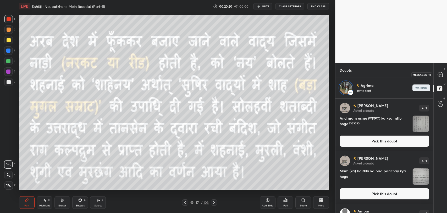
click at [441, 75] on icon at bounding box center [440, 74] width 5 height 5
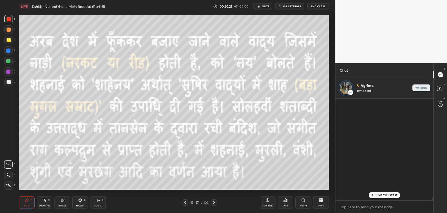
scroll to position [100, 96]
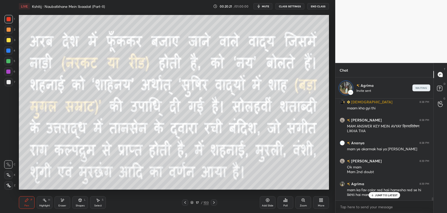
click at [377, 195] on p "JUMP TO LATEST" at bounding box center [386, 194] width 23 height 3
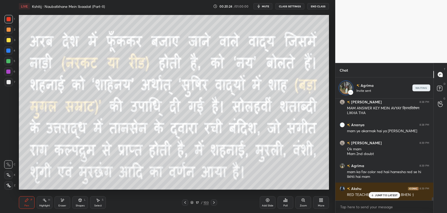
click at [8, 82] on div at bounding box center [9, 82] width 4 height 4
click at [8, 60] on div at bounding box center [8, 61] width 4 height 4
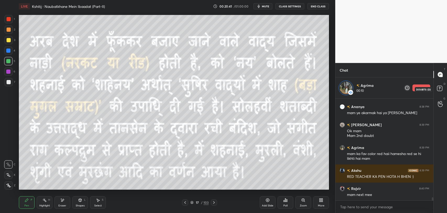
click at [437, 91] on icon at bounding box center [440, 88] width 9 height 9
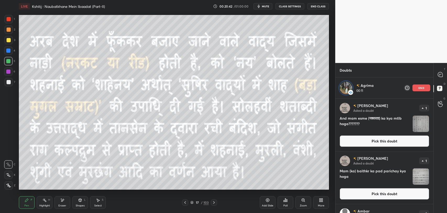
click at [421, 177] on img "grid" at bounding box center [421, 176] width 16 height 16
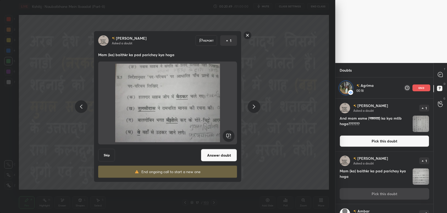
click at [178, 178] on div "[PERSON_NAME] Asked a doubt Report 1 Mam (ka) baithkr ka pad parichay kya hoga …" at bounding box center [168, 106] width 148 height 151
click at [246, 34] on rect at bounding box center [247, 35] width 8 height 8
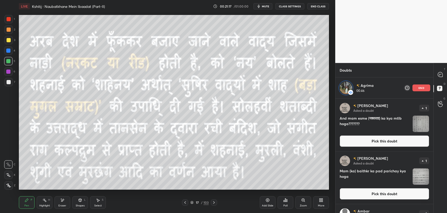
click at [213, 203] on icon at bounding box center [214, 202] width 2 height 3
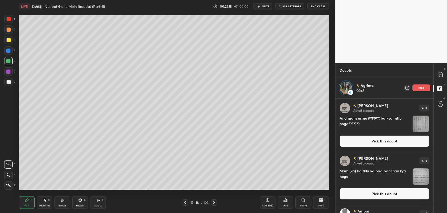
click at [214, 201] on icon at bounding box center [214, 202] width 4 height 4
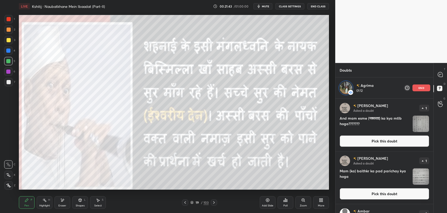
click at [420, 89] on div "end" at bounding box center [421, 87] width 18 height 7
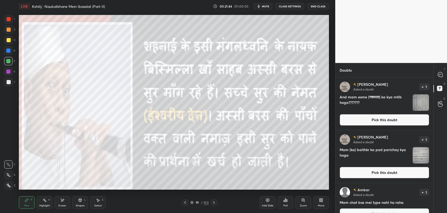
click at [440, 103] on icon at bounding box center [440, 104] width 5 height 6
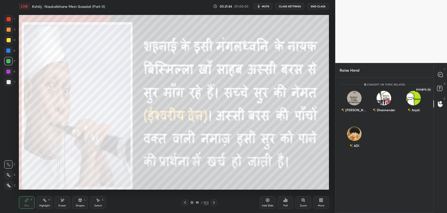
click at [439, 88] on icon at bounding box center [439, 88] width 2 height 2
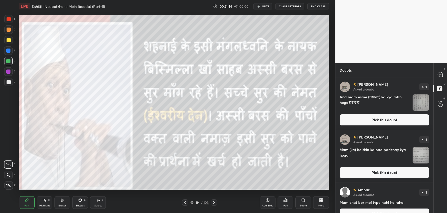
click at [439, 79] on div "T Messages (T)" at bounding box center [439, 74] width 13 height 15
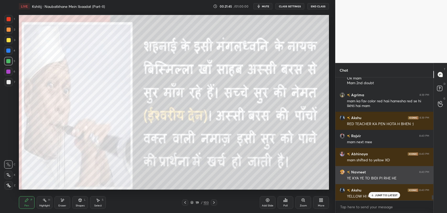
scroll to position [121, 96]
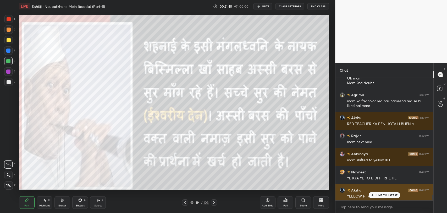
click at [388, 191] on div "Akshu 8:40 PM" at bounding box center [385, 189] width 90 height 5
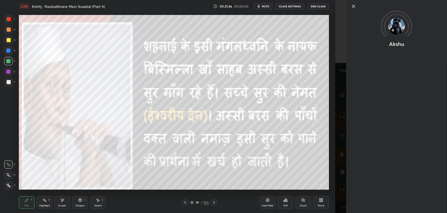
click at [354, 7] on icon at bounding box center [353, 6] width 3 height 3
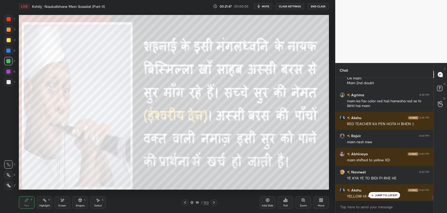
click at [383, 196] on div "JUMP TO LATEST" at bounding box center [384, 195] width 31 height 6
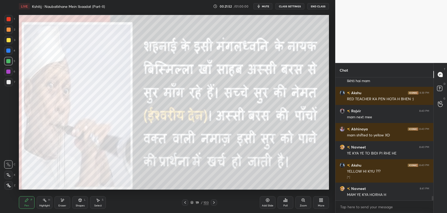
click at [184, 200] on icon at bounding box center [185, 202] width 4 height 4
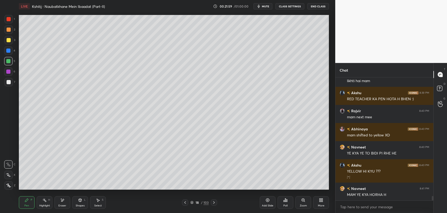
click at [186, 201] on icon at bounding box center [185, 202] width 4 height 4
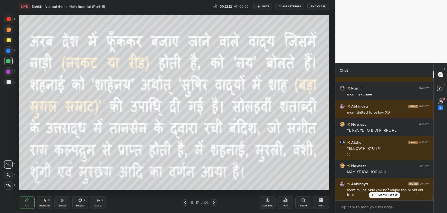
scroll to position [3406, 0]
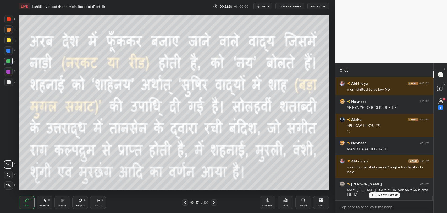
click at [385, 195] on p "JUMP TO LATEST" at bounding box center [386, 194] width 23 height 3
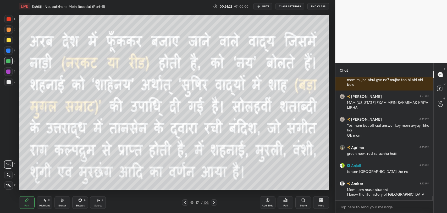
scroll to position [3511, 0]
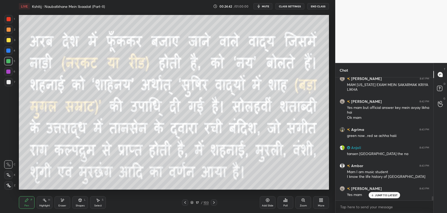
click at [386, 194] on p "JUMP TO LATEST" at bounding box center [386, 194] width 23 height 3
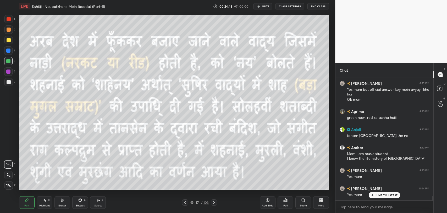
click at [384, 196] on p "JUMP TO LATEST" at bounding box center [386, 194] width 23 height 3
click at [442, 102] on div at bounding box center [440, 103] width 10 height 9
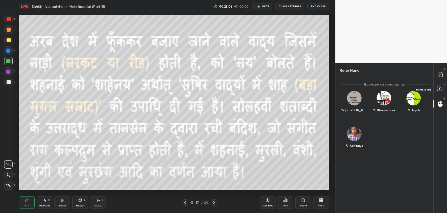
click at [437, 87] on rect at bounding box center [439, 88] width 5 height 5
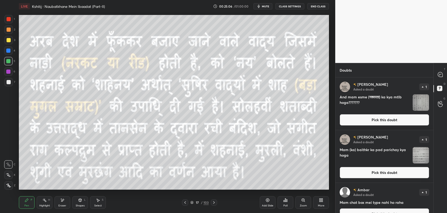
click at [418, 153] on img "grid" at bounding box center [421, 155] width 16 height 16
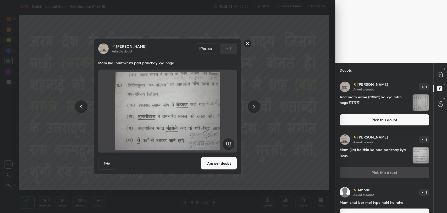
click at [218, 168] on button "Answer doubt" at bounding box center [219, 163] width 36 height 13
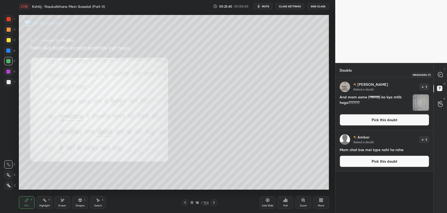
click at [443, 74] on div at bounding box center [440, 74] width 10 height 9
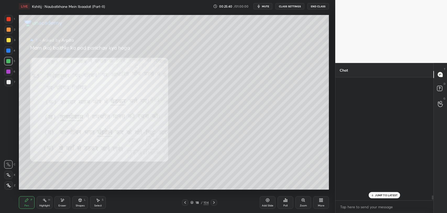
scroll to position [121, 96]
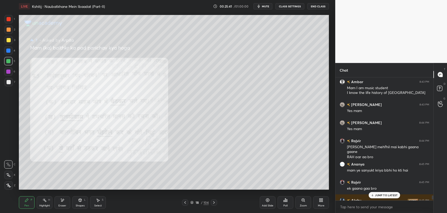
click at [382, 193] on p "JUMP TO LATEST" at bounding box center [386, 194] width 23 height 3
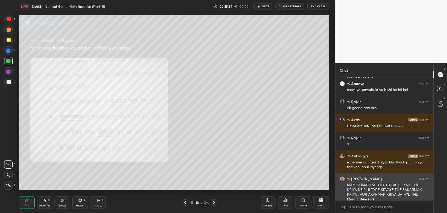
scroll to position [3657, 0]
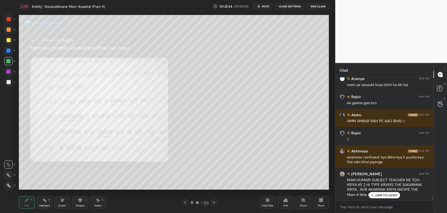
click at [389, 193] on p "JUMP TO LATEST" at bounding box center [386, 194] width 23 height 3
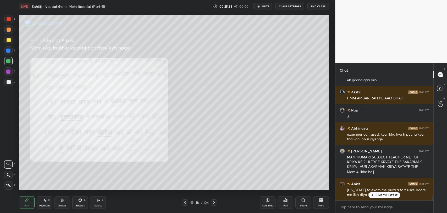
click at [371, 196] on icon at bounding box center [372, 194] width 3 height 3
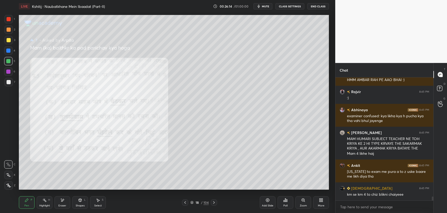
click at [183, 203] on div at bounding box center [185, 202] width 6 height 6
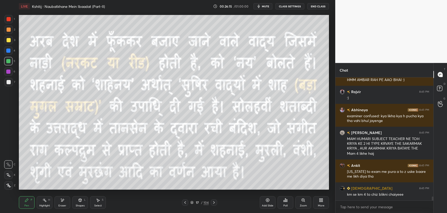
click at [214, 204] on icon at bounding box center [214, 202] width 4 height 4
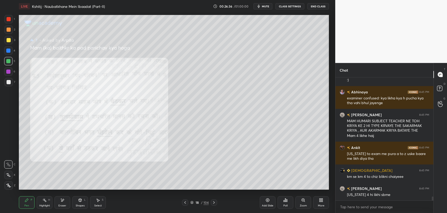
scroll to position [3734, 0]
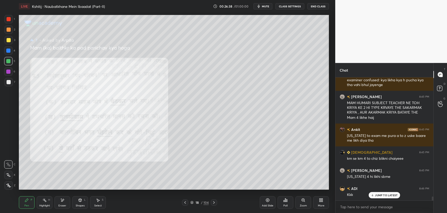
click at [377, 197] on div "JUMP TO LATEST" at bounding box center [384, 195] width 31 height 6
click at [186, 203] on icon at bounding box center [185, 202] width 4 height 4
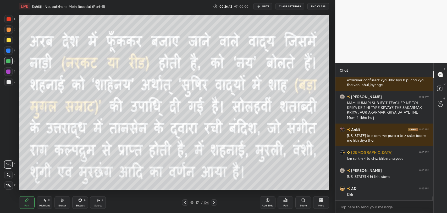
click at [215, 202] on icon at bounding box center [214, 202] width 4 height 4
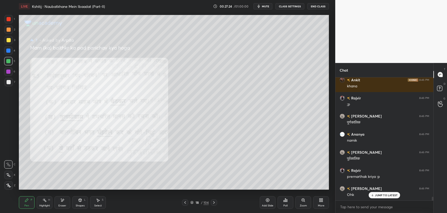
scroll to position [3938, 0]
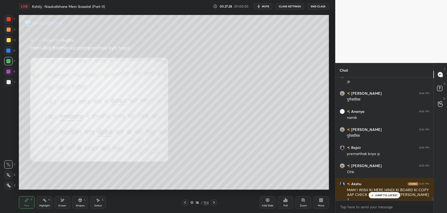
click at [377, 193] on p "JUMP TO LATEST" at bounding box center [386, 194] width 23 height 3
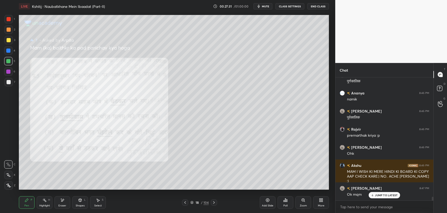
scroll to position [3974, 0]
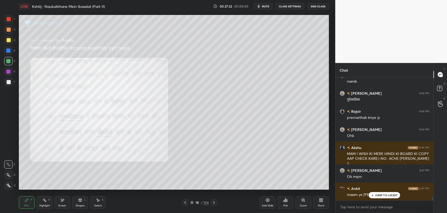
click at [373, 194] on icon at bounding box center [372, 194] width 3 height 3
click at [186, 203] on icon at bounding box center [185, 202] width 4 height 4
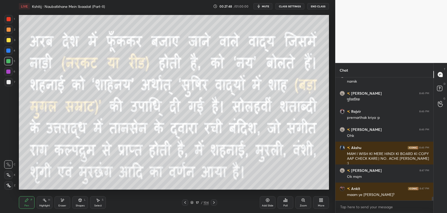
scroll to position [3992, 0]
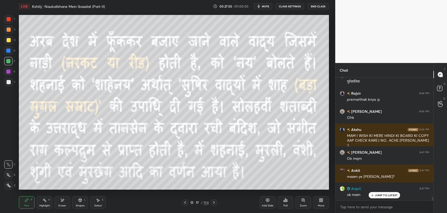
click at [381, 196] on p "JUMP TO LATEST" at bounding box center [386, 194] width 23 height 3
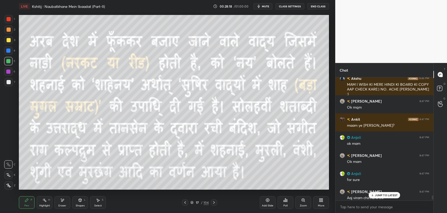
scroll to position [4042, 0]
click at [392, 193] on p "JUMP TO LATEST" at bounding box center [386, 194] width 23 height 3
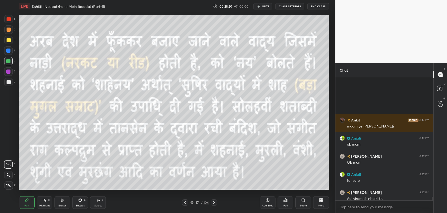
scroll to position [4100, 0]
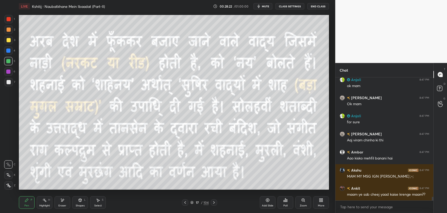
click at [67, 203] on div "Eraser" at bounding box center [62, 202] width 16 height 13
click at [28, 202] on icon at bounding box center [27, 200] width 4 height 4
click at [59, 204] on div "Eraser" at bounding box center [62, 205] width 8 height 3
click at [30, 202] on div "Pen P" at bounding box center [27, 202] width 16 height 13
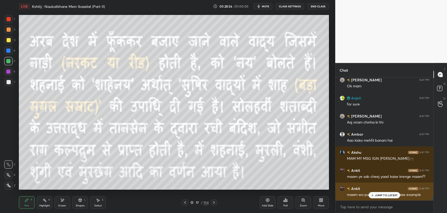
click at [379, 190] on div "Ankit 8:48 PM" at bounding box center [385, 187] width 90 height 5
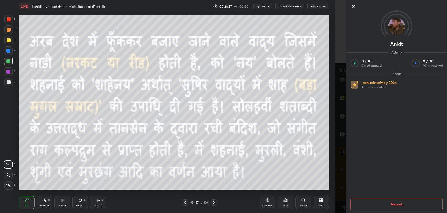
click at [352, 7] on icon at bounding box center [353, 6] width 6 height 6
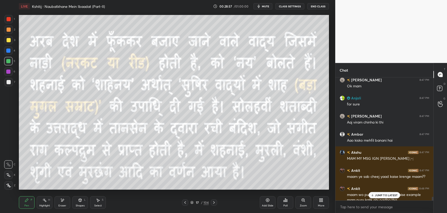
scroll to position [4123, 0]
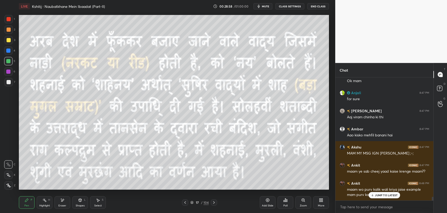
click at [378, 193] on p "JUMP TO LATEST" at bounding box center [386, 194] width 23 height 3
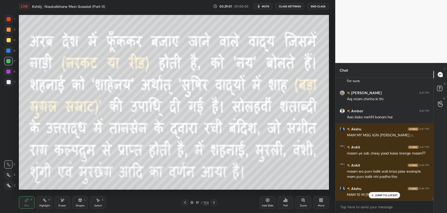
scroll to position [4147, 0]
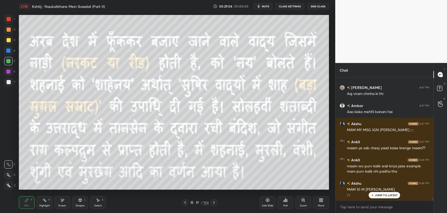
click at [378, 194] on p "JUMP TO LATEST" at bounding box center [386, 194] width 23 height 3
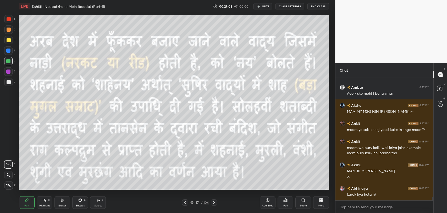
click at [264, 203] on div "Add Slide" at bounding box center [268, 202] width 16 height 13
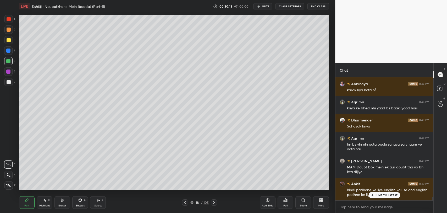
scroll to position [4292, 0]
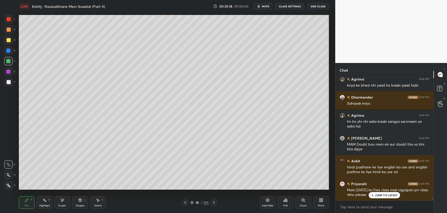
click at [388, 197] on div "JUMP TO LATEST" at bounding box center [384, 195] width 31 height 6
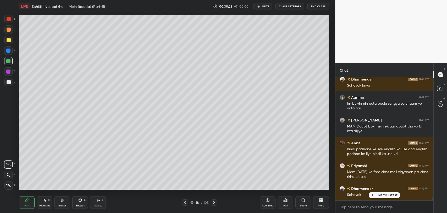
click at [388, 196] on p "JUMP TO LATEST" at bounding box center [386, 194] width 23 height 3
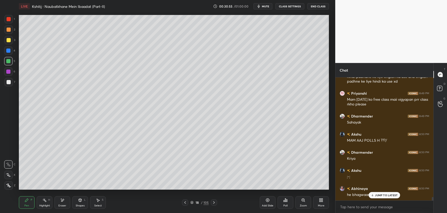
scroll to position [4400, 0]
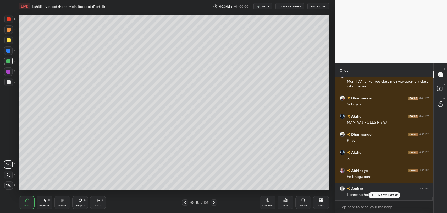
click at [383, 194] on p "JUMP TO LATEST" at bounding box center [386, 194] width 23 height 3
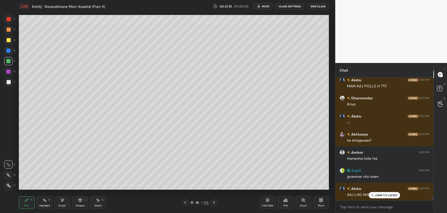
scroll to position [4455, 0]
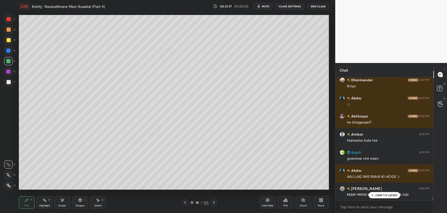
click at [382, 195] on p "JUMP TO LATEST" at bounding box center [386, 194] width 23 height 3
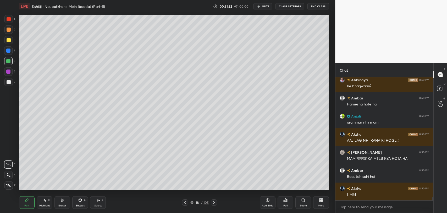
scroll to position [4509, 0]
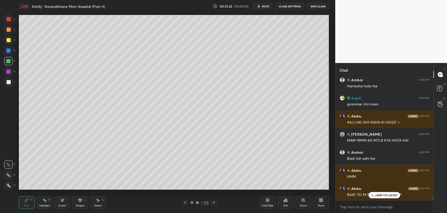
click at [185, 202] on icon at bounding box center [185, 202] width 4 height 4
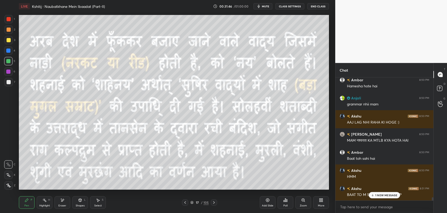
scroll to position [4527, 0]
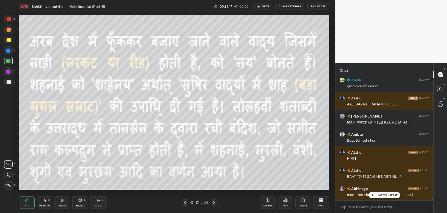
click at [375, 196] on div "JUMP TO LATEST" at bounding box center [384, 195] width 31 height 6
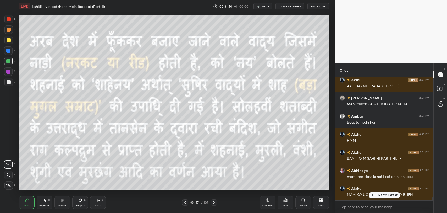
scroll to position [4550, 0]
click at [382, 194] on div "[PERSON_NAME] 8:49 PM MAM Doubt box mein ek aur doubt tha vo bhi bta dijiye Ank…" at bounding box center [384, 138] width 98 height 123
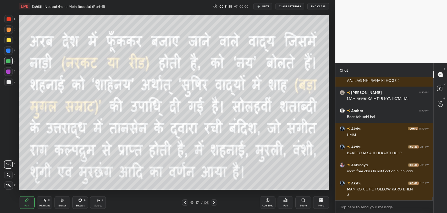
scroll to position [4568, 0]
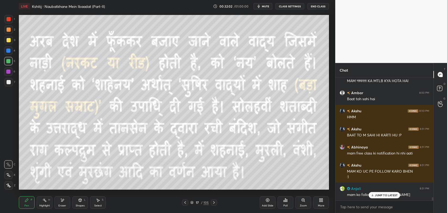
click at [379, 194] on p "JUMP TO LATEST" at bounding box center [386, 194] width 23 height 3
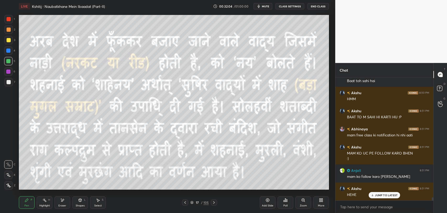
scroll to position [4604, 0]
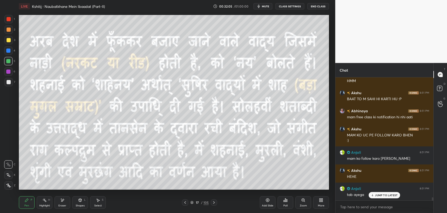
click at [382, 195] on p "JUMP TO LATEST" at bounding box center [386, 194] width 23 height 3
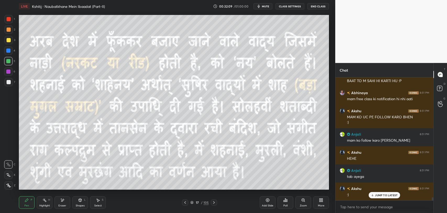
click at [373, 196] on icon at bounding box center [372, 194] width 3 height 3
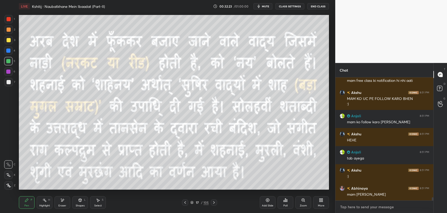
type textarea "x"
click at [365, 208] on textarea at bounding box center [385, 206] width 90 height 8
paste textarea "[URL][DOMAIN_NAME]"
type textarea "[URL][DOMAIN_NAME]"
type textarea "x"
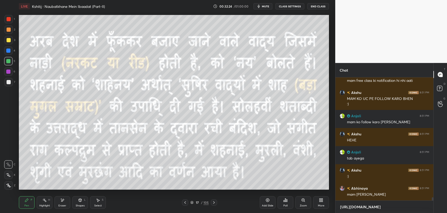
scroll to position [2, 2]
type textarea "[URL][DOMAIN_NAME]"
type textarea "x"
click at [425, 208] on div at bounding box center [425, 206] width 6 height 6
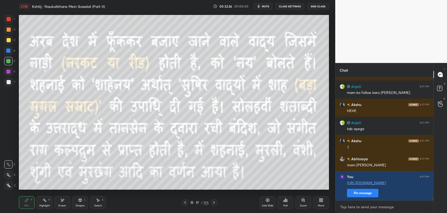
scroll to position [4688, 0]
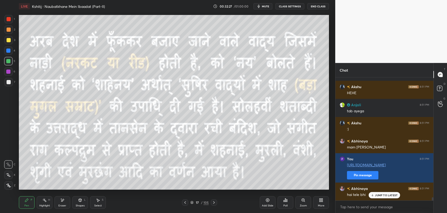
click at [383, 194] on p "JUMP TO LATEST" at bounding box center [386, 194] width 23 height 3
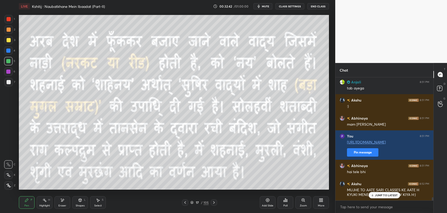
click at [212, 201] on icon at bounding box center [214, 202] width 4 height 4
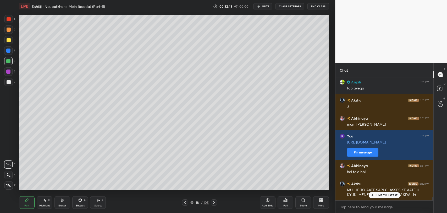
click at [213, 201] on icon at bounding box center [214, 202] width 4 height 4
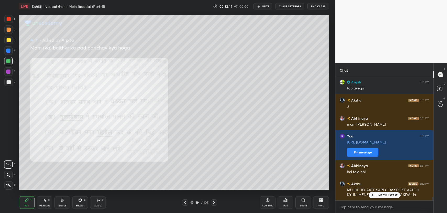
click at [186, 202] on icon at bounding box center [185, 202] width 4 height 4
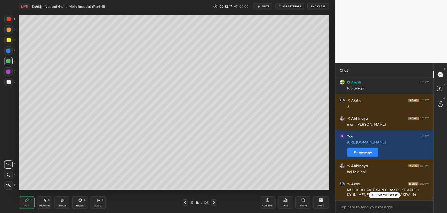
scroll to position [4729, 0]
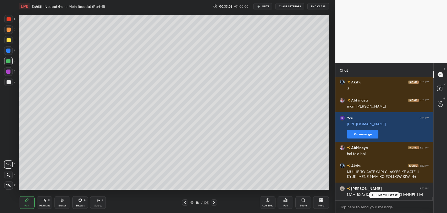
click at [372, 194] on icon at bounding box center [372, 194] width 3 height 3
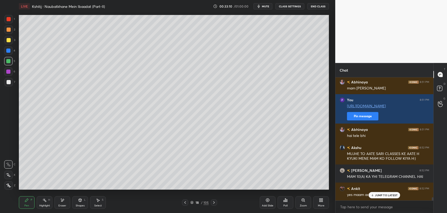
click at [213, 205] on div at bounding box center [214, 202] width 6 height 6
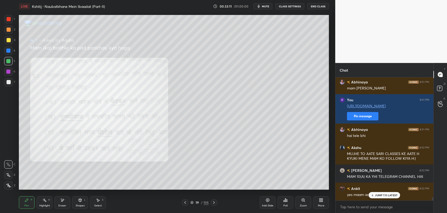
click at [214, 202] on icon at bounding box center [214, 202] width 2 height 3
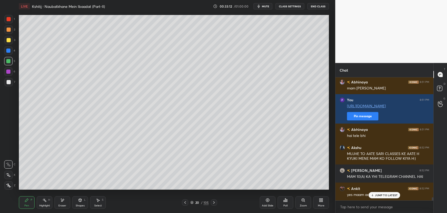
scroll to position [4765, 0]
click at [185, 202] on icon at bounding box center [185, 202] width 2 height 3
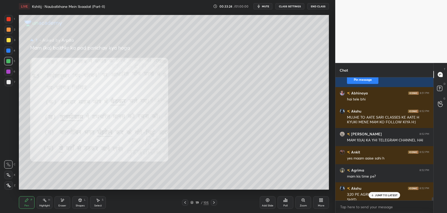
scroll to position [4788, 0]
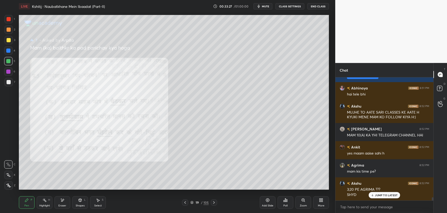
click at [383, 197] on div "JUMP TO LATEST" at bounding box center [384, 195] width 31 height 6
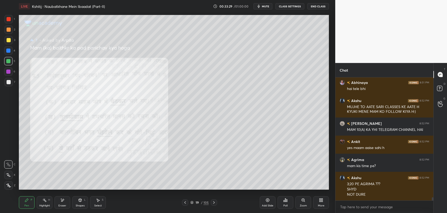
scroll to position [4799, 0]
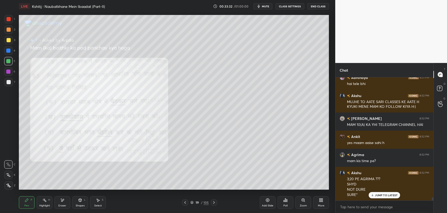
click at [214, 204] on div at bounding box center [214, 202] width 6 height 6
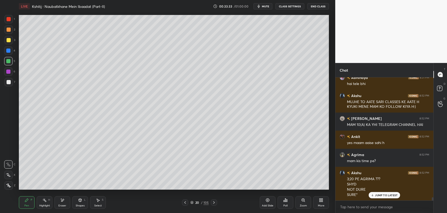
click at [377, 196] on p "JUMP TO LATEST" at bounding box center [386, 194] width 23 height 3
click at [213, 202] on icon at bounding box center [214, 202] width 4 height 4
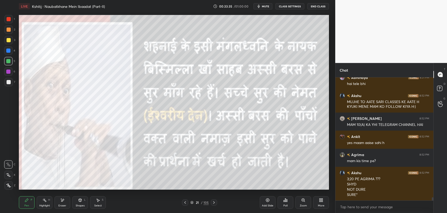
click at [184, 203] on icon at bounding box center [185, 202] width 4 height 4
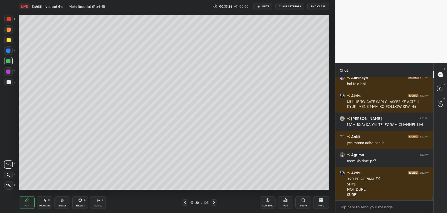
click at [212, 201] on icon at bounding box center [214, 202] width 4 height 4
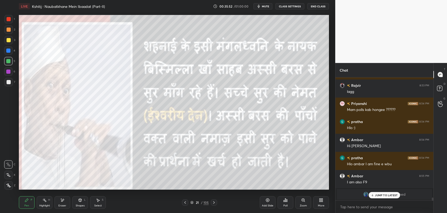
scroll to position [4984, 0]
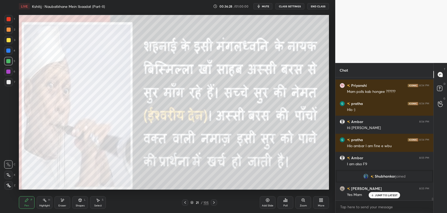
click at [381, 196] on p "JUMP TO LATEST" at bounding box center [386, 194] width 23 height 3
click at [213, 204] on div at bounding box center [214, 202] width 6 height 6
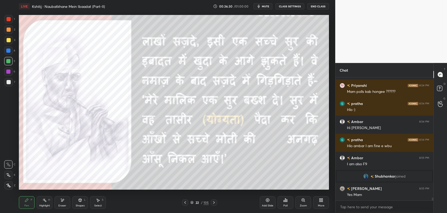
click at [184, 202] on icon at bounding box center [185, 202] width 4 height 4
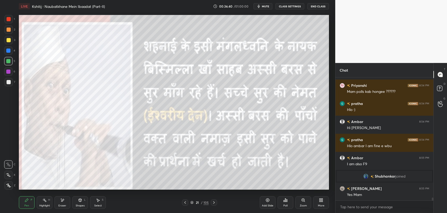
click at [215, 202] on icon at bounding box center [214, 202] width 4 height 4
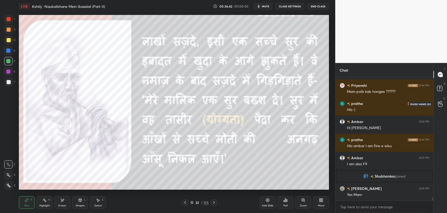
click at [441, 106] on icon at bounding box center [440, 104] width 5 height 6
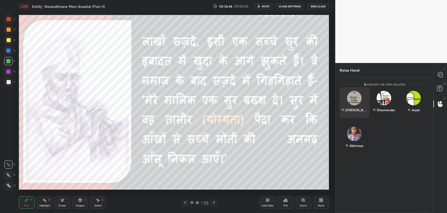
click at [353, 93] on img "grid" at bounding box center [354, 98] width 15 height 15
click at [354, 111] on button "INVITE" at bounding box center [354, 113] width 25 height 7
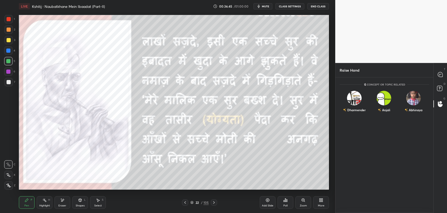
scroll to position [113, 96]
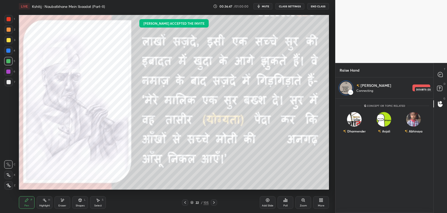
click at [439, 86] on rect at bounding box center [439, 88] width 5 height 5
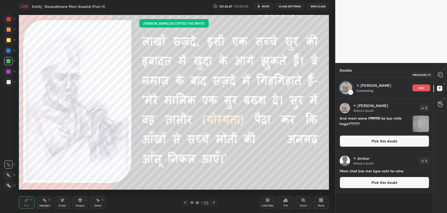
click at [439, 77] on div at bounding box center [440, 74] width 10 height 9
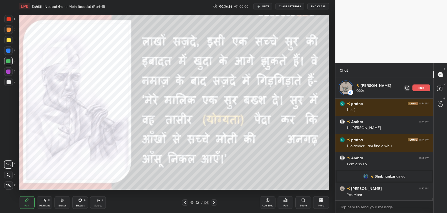
scroll to position [5023, 0]
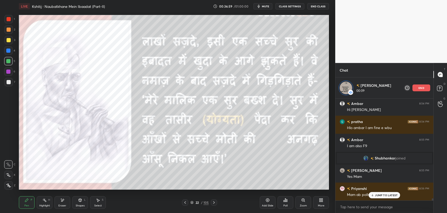
click at [306, 14] on div "Setting up your live class Poll for secs No correct answer Start poll" at bounding box center [174, 102] width 314 height 179
click at [212, 201] on icon at bounding box center [214, 202] width 4 height 4
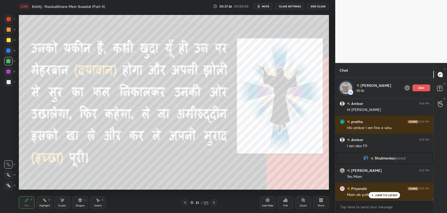
click at [379, 197] on div "JUMP TO LATEST" at bounding box center [384, 195] width 31 height 6
click at [214, 205] on div at bounding box center [214, 202] width 6 height 6
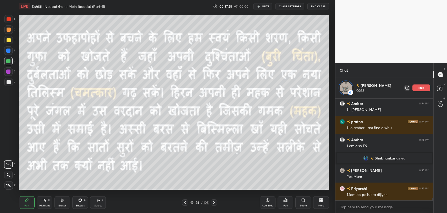
scroll to position [5002, 0]
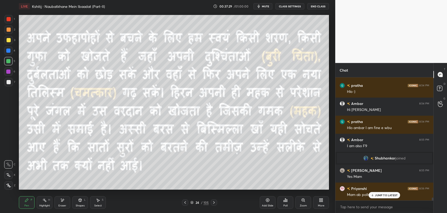
click at [188, 201] on div at bounding box center [185, 202] width 6 height 6
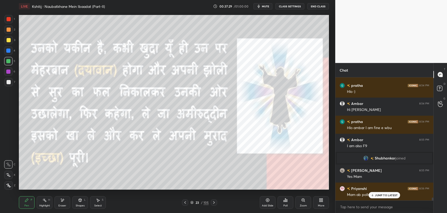
click at [187, 201] on icon at bounding box center [185, 202] width 4 height 4
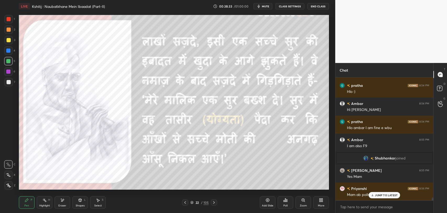
scroll to position [5020, 0]
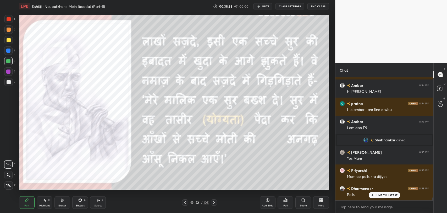
click at [214, 202] on icon at bounding box center [214, 202] width 4 height 4
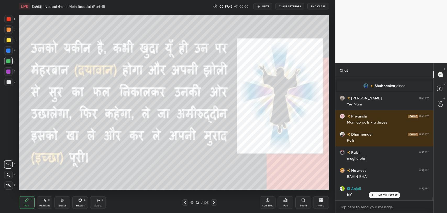
scroll to position [5093, 0]
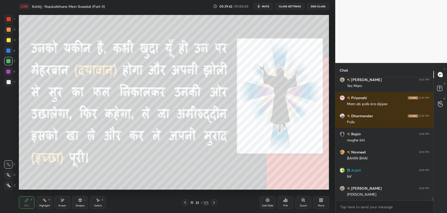
click at [375, 193] on div "[PERSON_NAME] joined [PERSON_NAME] 8:55 PM Yes [PERSON_NAME] 8:56 PM Mam ab pol…" at bounding box center [384, 138] width 98 height 123
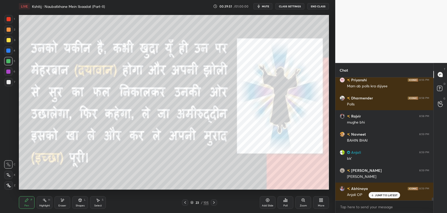
scroll to position [5165, 0]
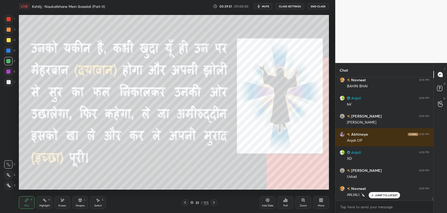
click at [376, 194] on p "JUMP TO LATEST" at bounding box center [386, 194] width 23 height 3
click at [185, 202] on icon at bounding box center [185, 202] width 4 height 4
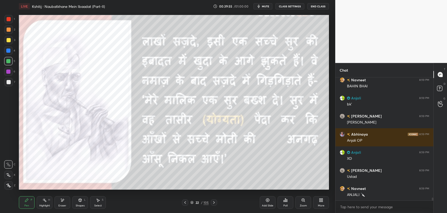
click at [213, 201] on icon at bounding box center [214, 202] width 4 height 4
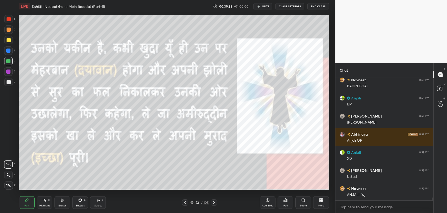
click at [213, 201] on icon at bounding box center [214, 202] width 4 height 4
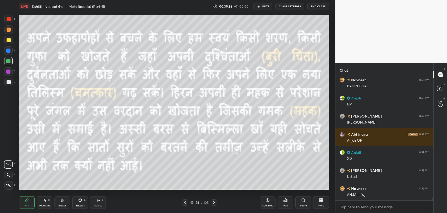
click at [213, 202] on icon at bounding box center [214, 202] width 4 height 4
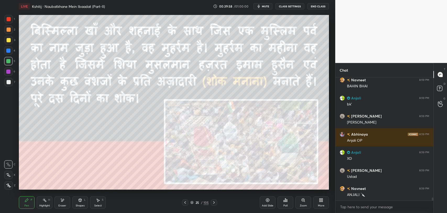
click at [186, 203] on icon at bounding box center [185, 202] width 4 height 4
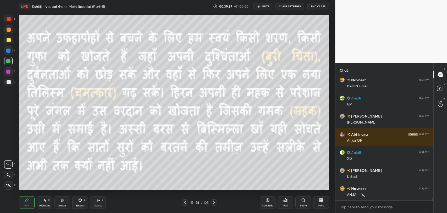
click at [438, 109] on div "G Raise Hand (G)" at bounding box center [439, 103] width 13 height 15
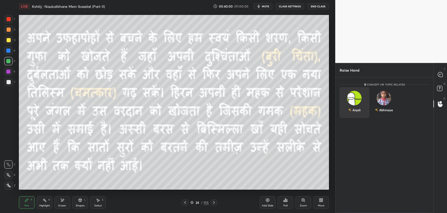
click at [356, 107] on div "Anjali" at bounding box center [356, 109] width 8 height 5
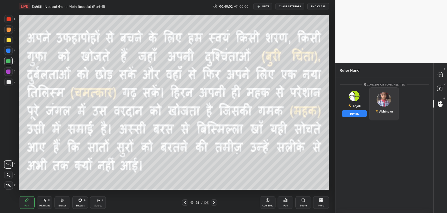
drag, startPoint x: 385, startPoint y: 103, endPoint x: 385, endPoint y: 108, distance: 5.2
click at [385, 103] on div "Abhinaya" at bounding box center [384, 103] width 30 height 33
click at [385, 114] on button "INVITE" at bounding box center [383, 113] width 25 height 7
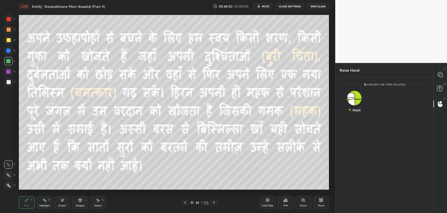
scroll to position [113, 96]
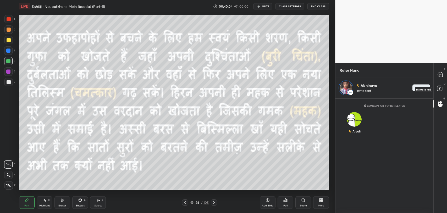
click at [436, 89] on icon at bounding box center [440, 88] width 9 height 9
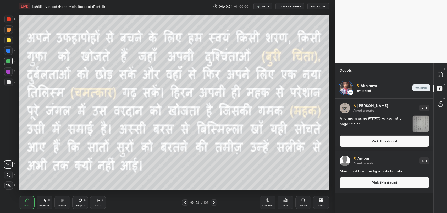
scroll to position [113, 96]
click at [437, 79] on div at bounding box center [440, 74] width 10 height 9
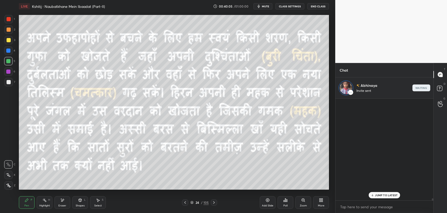
scroll to position [100, 96]
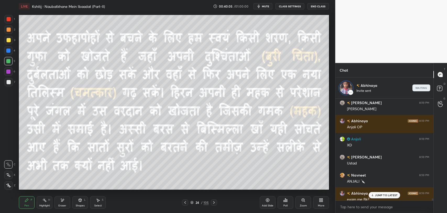
click at [384, 194] on p "JUMP TO LATEST" at bounding box center [386, 194] width 23 height 3
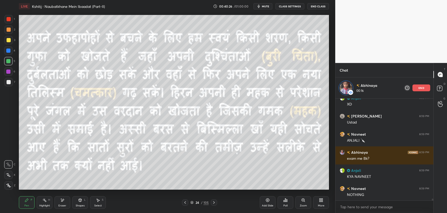
scroll to position [5259, 0]
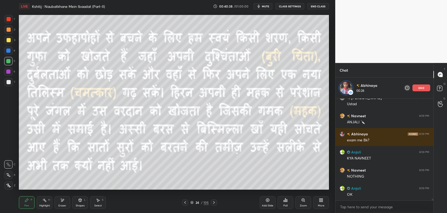
click at [269, 6] on span "mute" at bounding box center [265, 6] width 7 height 4
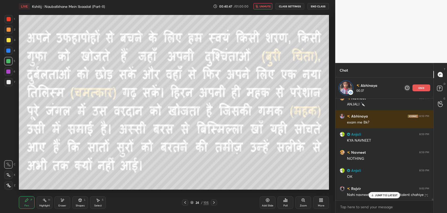
click at [383, 194] on p "JUMP TO LATEST" at bounding box center [386, 194] width 23 height 3
click at [213, 201] on icon at bounding box center [214, 202] width 2 height 3
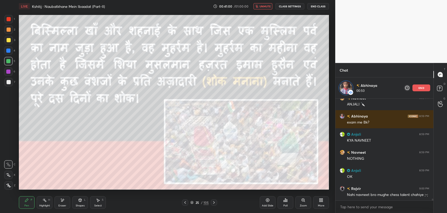
scroll to position [5286, 0]
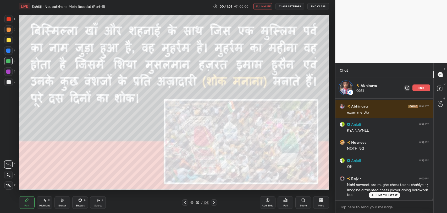
click at [383, 196] on p "JUMP TO LATEST" at bounding box center [386, 194] width 23 height 3
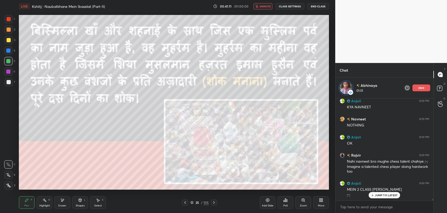
scroll to position [5328, 0]
click at [380, 196] on p "JUMP TO LATEST" at bounding box center [386, 194] width 23 height 3
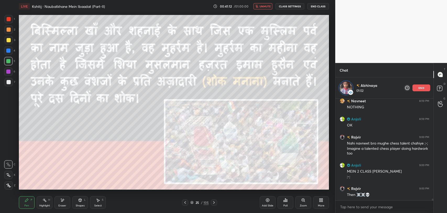
click at [265, 7] on span "unmute" at bounding box center [264, 6] width 11 height 4
click at [423, 89] on p "end" at bounding box center [421, 87] width 6 height 3
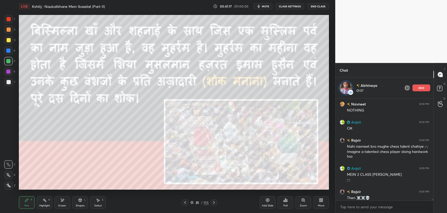
scroll to position [134, 96]
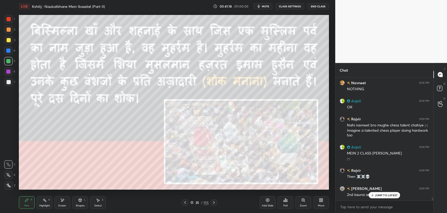
click at [184, 203] on icon at bounding box center [185, 202] width 4 height 4
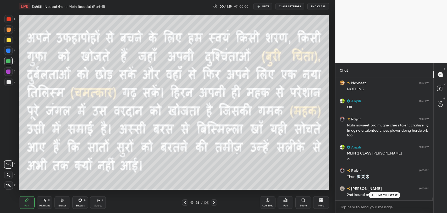
click at [372, 195] on icon at bounding box center [372, 194] width 3 height 3
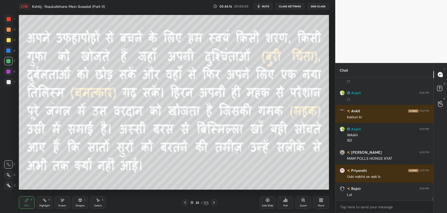
scroll to position [5692, 0]
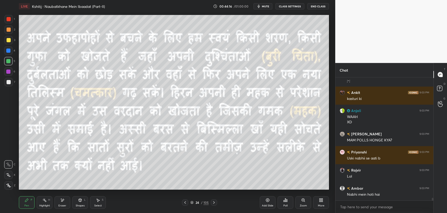
click at [375, 194] on div "Nabhi mein hoti hai" at bounding box center [388, 194] width 82 height 5
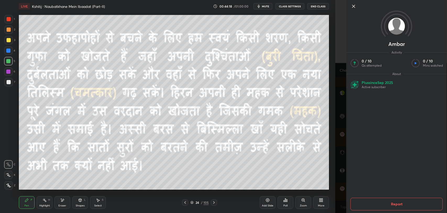
scroll to position [5728, 0]
click at [351, 11] on div at bounding box center [396, 15] width 101 height 30
click at [352, 7] on icon at bounding box center [353, 6] width 6 height 6
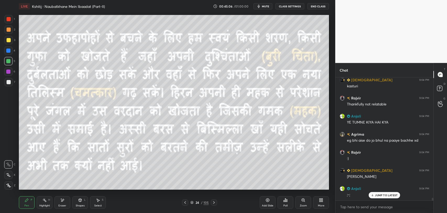
scroll to position [5927, 0]
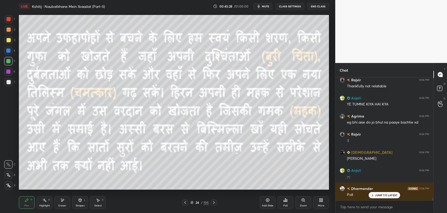
click at [214, 202] on icon at bounding box center [214, 202] width 2 height 3
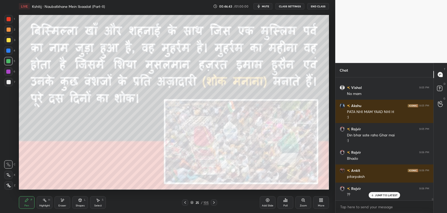
scroll to position [6170, 0]
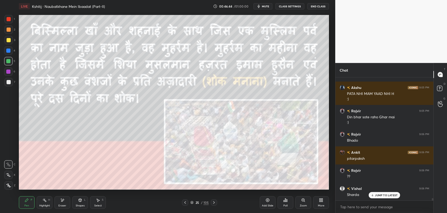
click at [377, 195] on p "JUMP TO LATEST" at bounding box center [386, 194] width 23 height 3
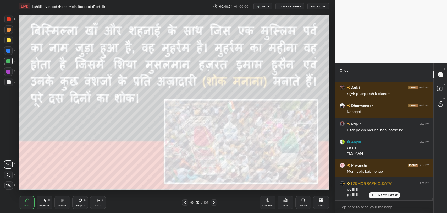
scroll to position [6371, 0]
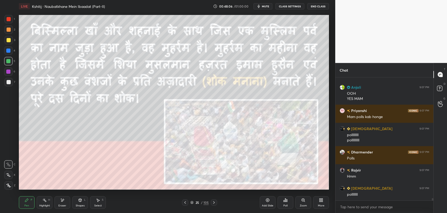
click at [379, 193] on div "Dharmender 9:06 PM Kanagat Rajvir 9:07 PM Pitar paksh mai bhi nahi hotaa hai An…" at bounding box center [384, 138] width 98 height 123
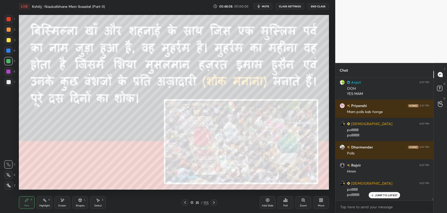
click at [383, 194] on p "JUMP TO LATEST" at bounding box center [386, 194] width 23 height 3
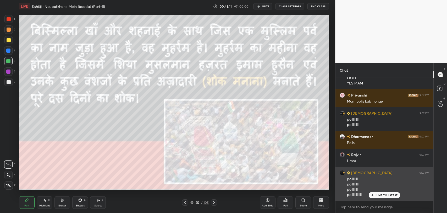
scroll to position [6410, 0]
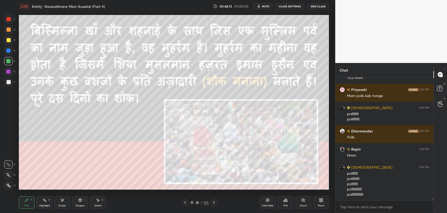
click at [214, 202] on icon at bounding box center [214, 202] width 4 height 4
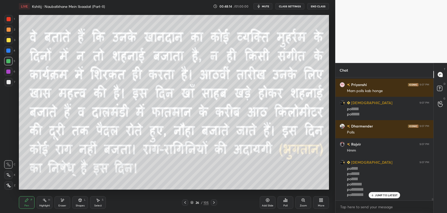
scroll to position [6421, 0]
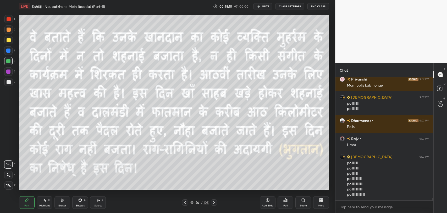
click at [185, 200] on icon at bounding box center [185, 202] width 4 height 4
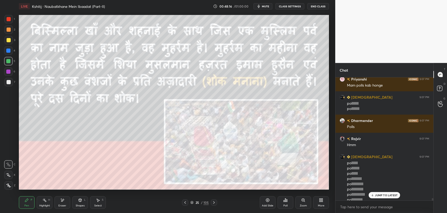
scroll to position [6426, 0]
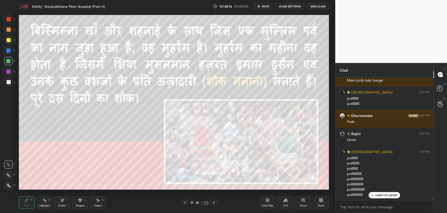
click at [214, 201] on icon at bounding box center [214, 202] width 4 height 4
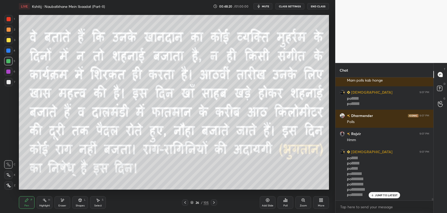
drag, startPoint x: 201, startPoint y: 202, endPoint x: 204, endPoint y: 201, distance: 3.1
click at [202, 202] on div "/" at bounding box center [202, 202] width 2 height 3
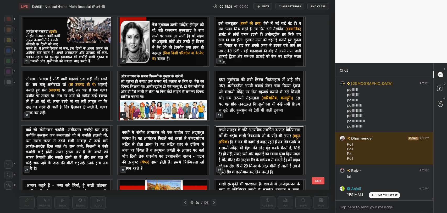
scroll to position [488, 0]
click at [315, 179] on button "EXIT" at bounding box center [318, 180] width 13 height 7
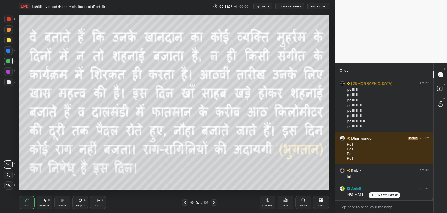
drag, startPoint x: 202, startPoint y: 202, endPoint x: 207, endPoint y: 190, distance: 12.8
click at [202, 202] on div "/" at bounding box center [202, 202] width 2 height 3
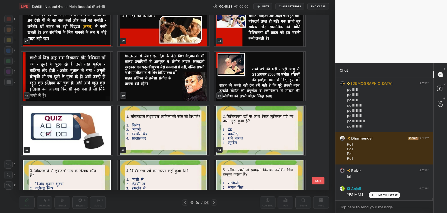
scroll to position [832, 0]
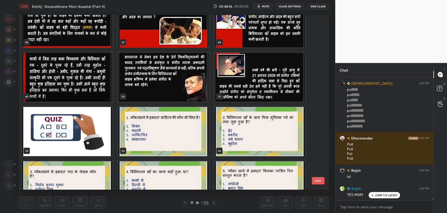
click at [315, 181] on button "EXIT" at bounding box center [318, 180] width 13 height 7
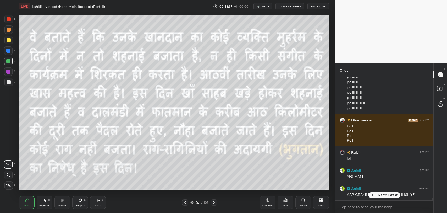
click at [372, 196] on icon at bounding box center [372, 194] width 3 height 3
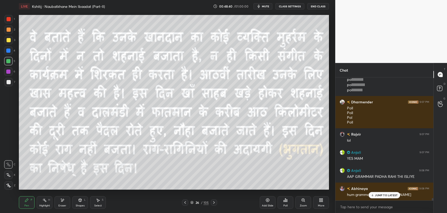
click at [378, 195] on p "JUMP TO LATEST" at bounding box center [386, 194] width 23 height 3
click at [199, 203] on div "26" at bounding box center [196, 202] width 5 height 3
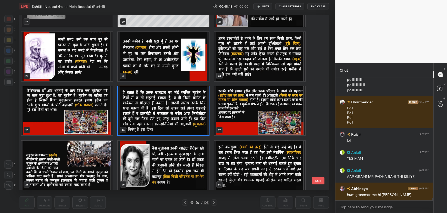
scroll to position [371, 0]
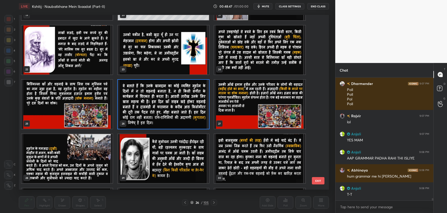
click at [186, 120] on img "grid" at bounding box center [163, 104] width 91 height 49
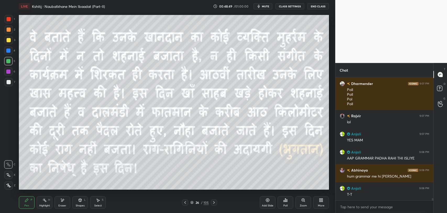
click at [183, 201] on icon at bounding box center [185, 202] width 4 height 4
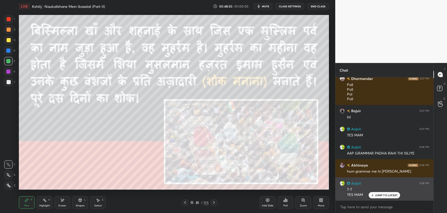
drag, startPoint x: 375, startPoint y: 196, endPoint x: 367, endPoint y: 196, distance: 7.6
click at [375, 196] on p "JUMP TO LATEST" at bounding box center [386, 194] width 23 height 3
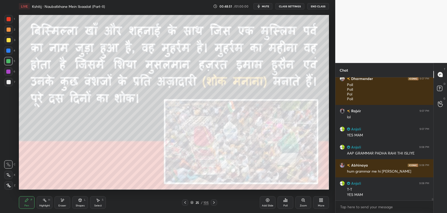
click at [196, 201] on div "25" at bounding box center [196, 202] width 5 height 3
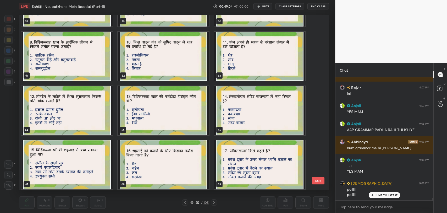
click at [372, 195] on icon at bounding box center [372, 195] width 2 height 1
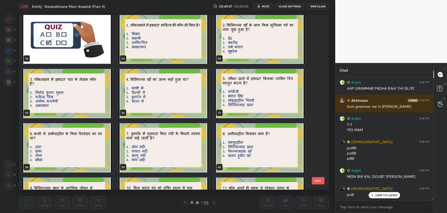
click at [259, 157] on img "grid" at bounding box center [259, 147] width 91 height 49
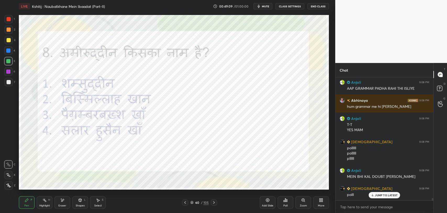
click at [377, 195] on p "JUMP TO LATEST" at bounding box center [386, 194] width 23 height 3
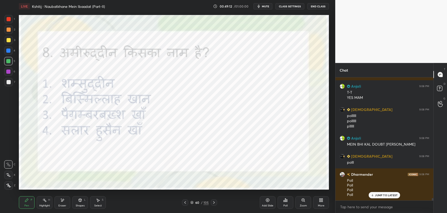
click at [186, 203] on icon at bounding box center [185, 202] width 2 height 3
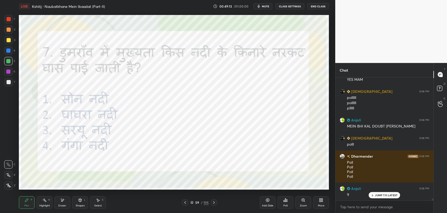
click at [376, 193] on p "JUMP TO LATEST" at bounding box center [386, 194] width 23 height 3
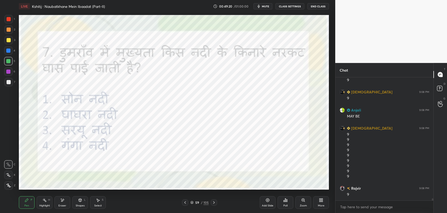
click at [182, 202] on div "59 / 105" at bounding box center [199, 202] width 120 height 6
click at [185, 203] on icon at bounding box center [185, 202] width 4 height 4
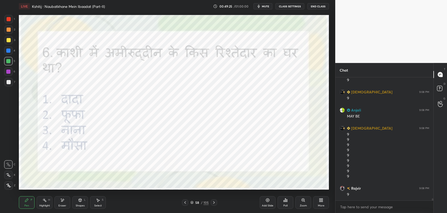
click at [187, 204] on icon at bounding box center [185, 202] width 4 height 4
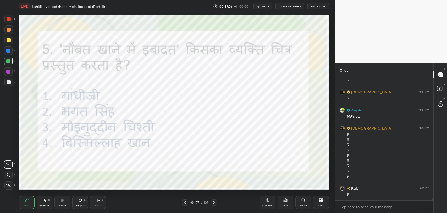
click at [214, 201] on icon at bounding box center [214, 202] width 4 height 4
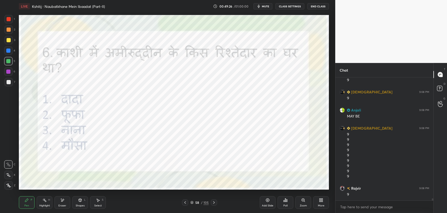
click at [214, 201] on icon at bounding box center [214, 202] width 4 height 4
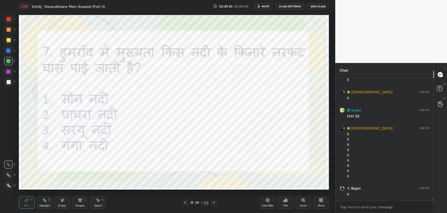
click at [213, 200] on icon at bounding box center [214, 202] width 4 height 4
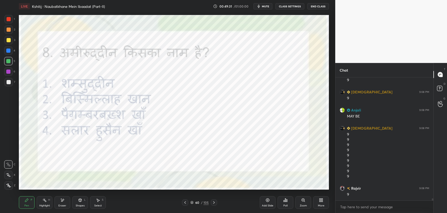
click at [213, 200] on icon at bounding box center [214, 202] width 4 height 4
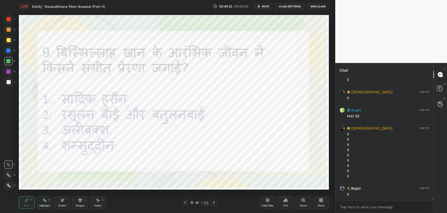
click at [213, 200] on icon at bounding box center [214, 202] width 4 height 4
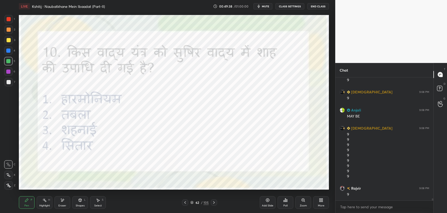
scroll to position [6801, 0]
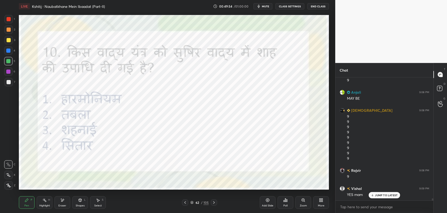
click at [283, 204] on div "Poll" at bounding box center [285, 205] width 4 height 3
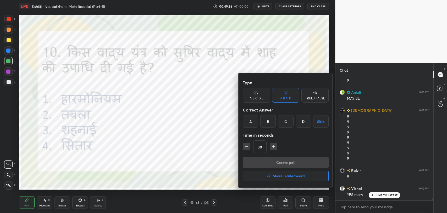
click at [289, 122] on div "C" at bounding box center [285, 121] width 15 height 13
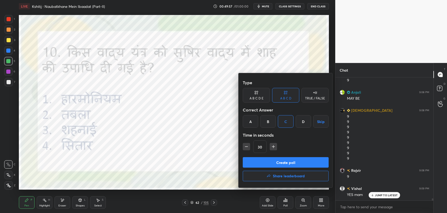
click at [283, 161] on button "Create poll" at bounding box center [286, 162] width 86 height 10
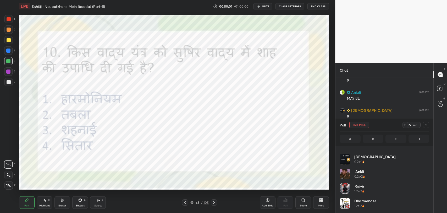
scroll to position [4, 0]
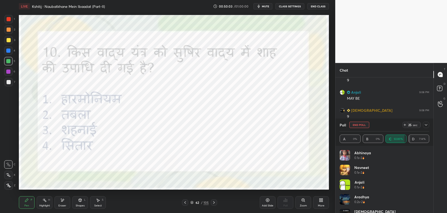
click at [424, 125] on icon at bounding box center [426, 125] width 4 height 4
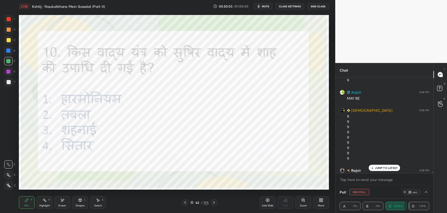
scroll to position [2, 2]
click at [377, 165] on div "JUMP TO LATEST" at bounding box center [384, 167] width 31 height 6
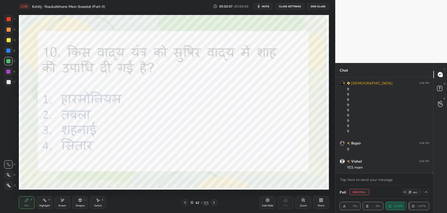
click at [429, 191] on div "Poll End Poll 21 sec A 0% B 0% C 93.33% D 6.67%" at bounding box center [384, 198] width 98 height 27
click at [427, 192] on icon at bounding box center [426, 192] width 4 height 4
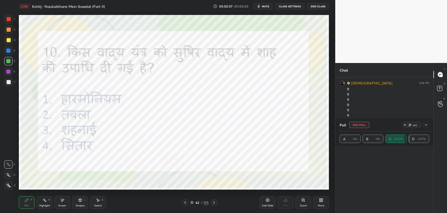
scroll to position [25, 88]
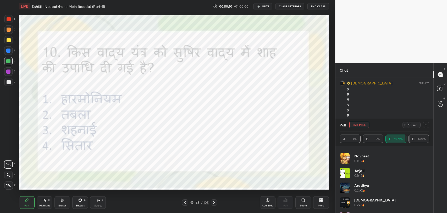
click at [429, 125] on div "Poll End Poll 18 sec A 0% B 0% C 93.75% D 6.25%" at bounding box center [384, 131] width 98 height 27
click at [428, 126] on div at bounding box center [426, 124] width 6 height 6
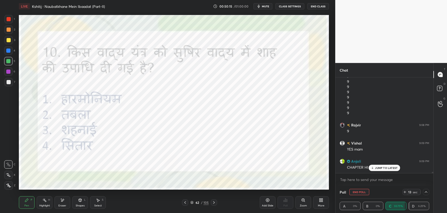
click at [213, 204] on div at bounding box center [214, 202] width 6 height 6
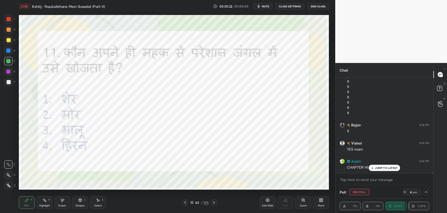
click at [385, 167] on p "JUMP TO LATEST" at bounding box center [386, 167] width 23 height 3
click at [353, 192] on button "End Poll" at bounding box center [359, 191] width 20 height 6
type textarea "x"
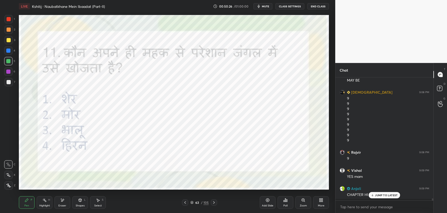
click at [290, 204] on div "Poll" at bounding box center [285, 202] width 16 height 13
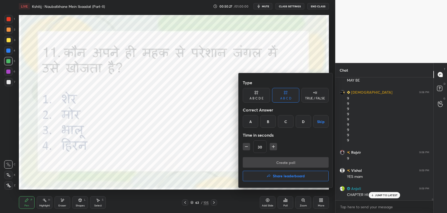
click at [247, 147] on icon "button" at bounding box center [246, 146] width 5 height 5
type input "15"
click at [217, 163] on div at bounding box center [223, 106] width 447 height 213
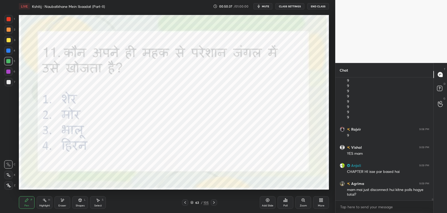
click at [284, 206] on div "Poll" at bounding box center [285, 205] width 4 height 3
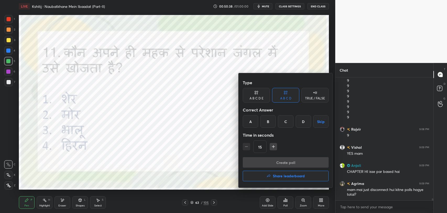
click at [226, 192] on div at bounding box center [223, 106] width 447 height 213
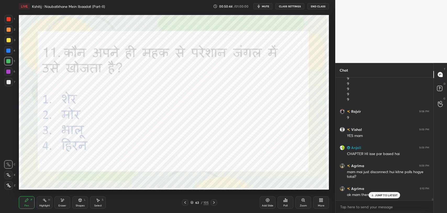
click at [373, 193] on icon at bounding box center [372, 194] width 3 height 3
click at [281, 203] on div "Poll" at bounding box center [285, 202] width 16 height 13
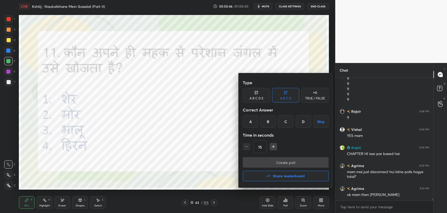
click at [304, 126] on div "D" at bounding box center [303, 121] width 15 height 13
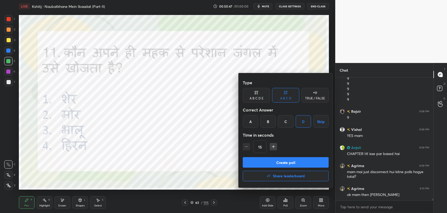
click at [299, 162] on button "Create poll" at bounding box center [286, 162] width 86 height 10
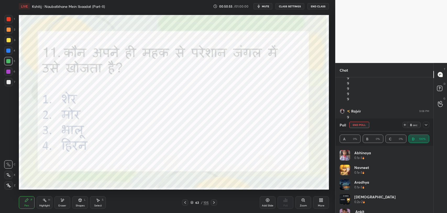
click at [425, 127] on div at bounding box center [426, 124] width 6 height 6
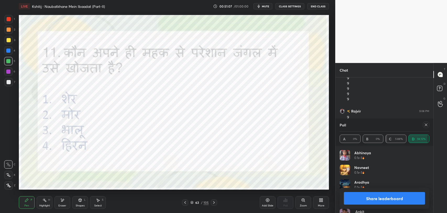
click at [425, 123] on icon at bounding box center [426, 125] width 4 height 4
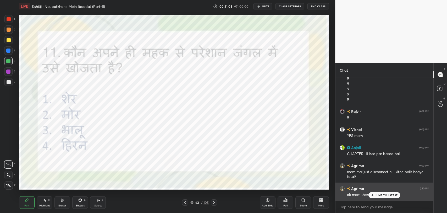
click at [379, 194] on p "JUMP TO LATEST" at bounding box center [386, 194] width 23 height 3
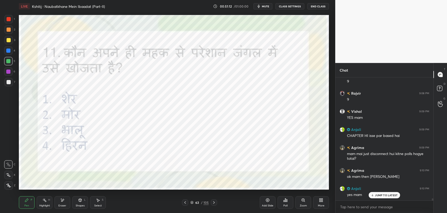
click at [378, 194] on p "JUMP TO LATEST" at bounding box center [386, 194] width 23 height 3
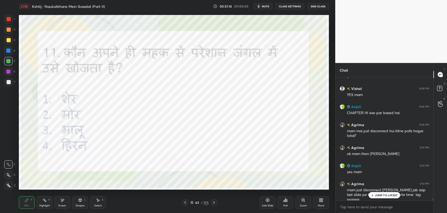
click at [379, 196] on div "JUMP TO LATEST" at bounding box center [384, 195] width 31 height 6
click at [214, 204] on div at bounding box center [214, 202] width 6 height 6
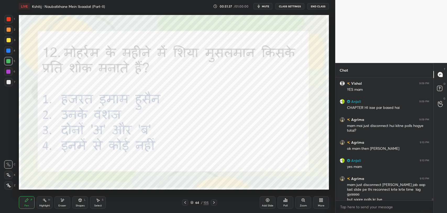
click at [283, 204] on div "Poll" at bounding box center [285, 205] width 4 height 3
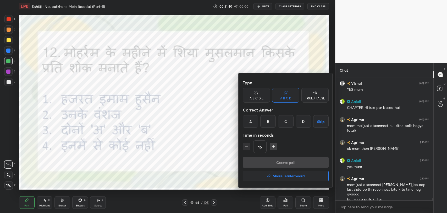
click at [282, 121] on div "C" at bounding box center [285, 121] width 15 height 13
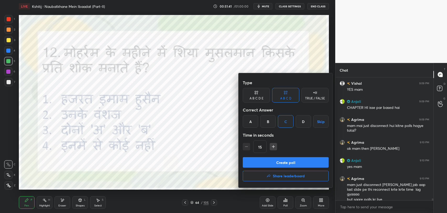
click at [286, 162] on button "Create poll" at bounding box center [286, 162] width 86 height 10
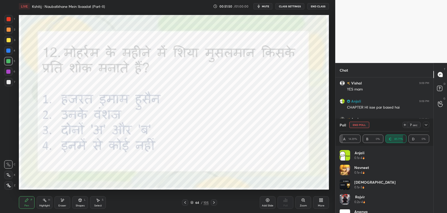
click at [425, 123] on icon at bounding box center [426, 125] width 4 height 4
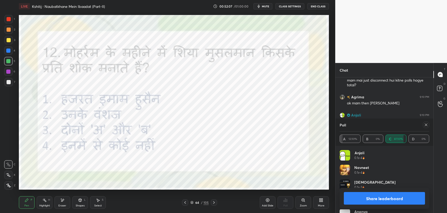
click at [426, 123] on icon at bounding box center [426, 125] width 4 height 4
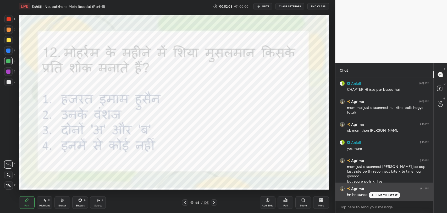
click at [378, 195] on p "JUMP TO LATEST" at bounding box center [386, 194] width 23 height 3
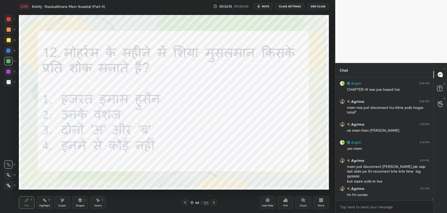
click at [213, 204] on div at bounding box center [214, 202] width 6 height 6
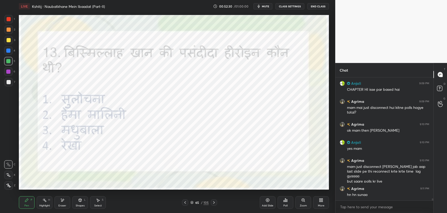
click at [213, 202] on icon at bounding box center [214, 202] width 4 height 4
click at [214, 202] on icon at bounding box center [214, 202] width 2 height 3
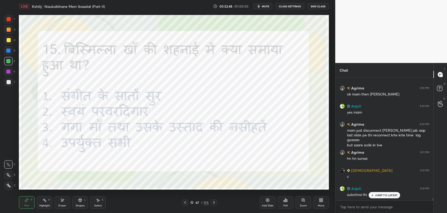
click at [214, 202] on icon at bounding box center [214, 202] width 4 height 4
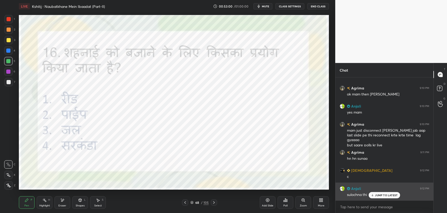
click at [377, 194] on p "JUMP TO LATEST" at bounding box center [386, 194] width 23 height 3
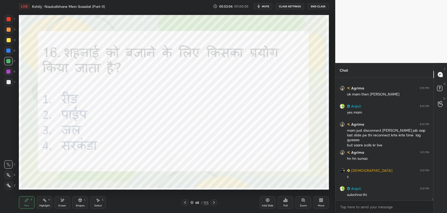
click at [288, 201] on div "Poll" at bounding box center [285, 202] width 16 height 13
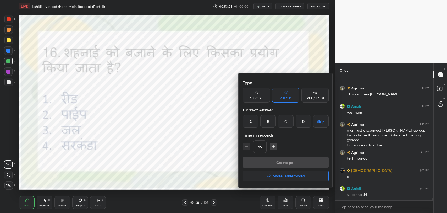
click at [252, 125] on div "A" at bounding box center [250, 121] width 15 height 13
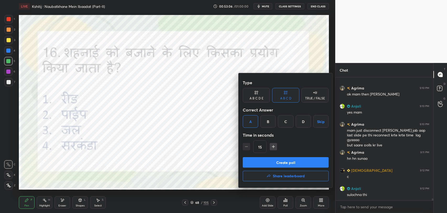
click at [261, 162] on button "Create poll" at bounding box center [286, 162] width 86 height 10
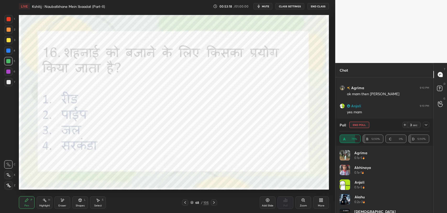
scroll to position [2, 2]
click at [426, 124] on icon at bounding box center [426, 125] width 4 height 4
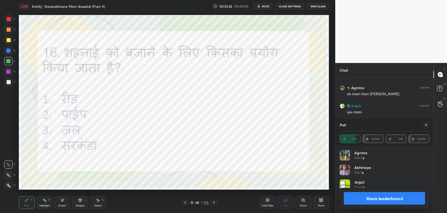
scroll to position [61, 88]
click at [216, 202] on div at bounding box center [214, 202] width 6 height 6
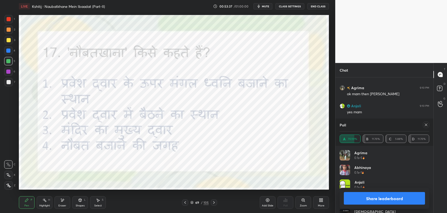
click at [422, 126] on div at bounding box center [425, 124] width 8 height 6
click at [425, 124] on icon at bounding box center [426, 125] width 4 height 4
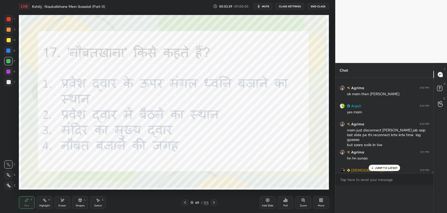
scroll to position [113, 96]
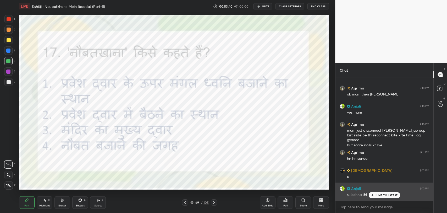
click at [383, 192] on div "JUMP TO LATEST" at bounding box center [384, 195] width 31 height 6
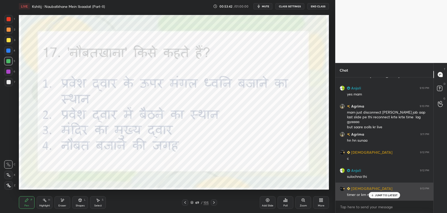
click at [382, 194] on p "JUMP TO LATEST" at bounding box center [386, 194] width 23 height 3
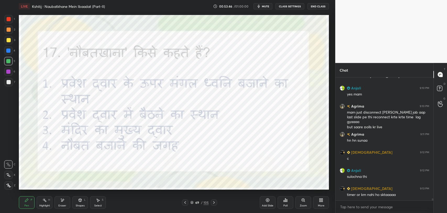
click at [287, 203] on div "Poll" at bounding box center [285, 202] width 16 height 13
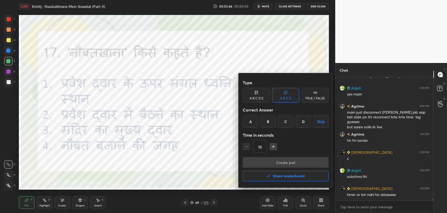
click at [248, 121] on div "A" at bounding box center [250, 121] width 15 height 13
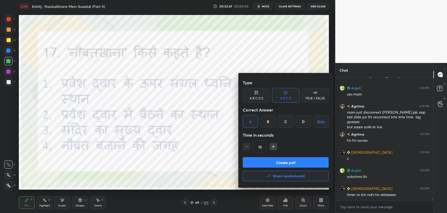
click at [270, 166] on button "Create poll" at bounding box center [286, 162] width 86 height 10
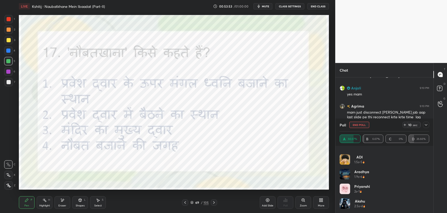
click at [427, 124] on icon at bounding box center [426, 125] width 4 height 4
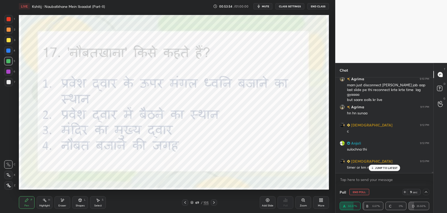
click at [372, 166] on icon at bounding box center [372, 167] width 0 height 2
click at [287, 204] on div "Poll" at bounding box center [285, 201] width 16 height 29
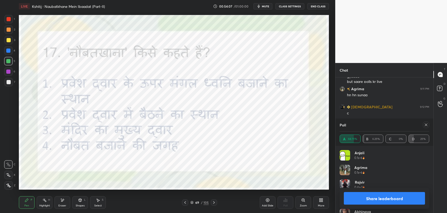
click at [215, 204] on div at bounding box center [214, 202] width 6 height 6
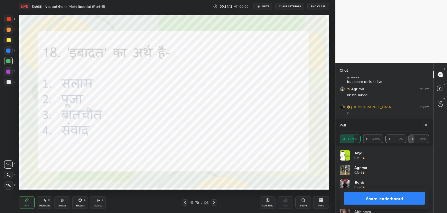
click at [423, 124] on div at bounding box center [426, 124] width 6 height 6
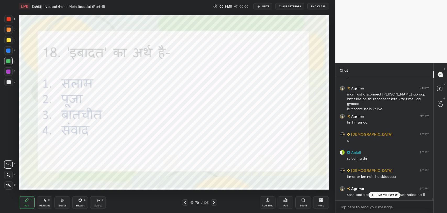
click at [287, 203] on div "Poll" at bounding box center [285, 202] width 16 height 13
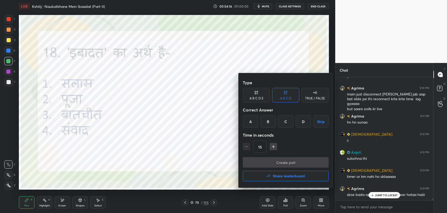
click at [265, 121] on div "B" at bounding box center [267, 121] width 15 height 13
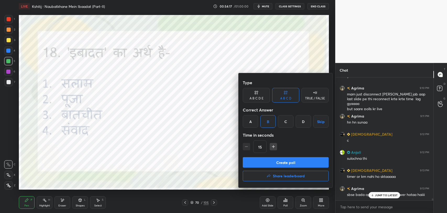
click at [275, 162] on button "Create poll" at bounding box center [286, 162] width 86 height 10
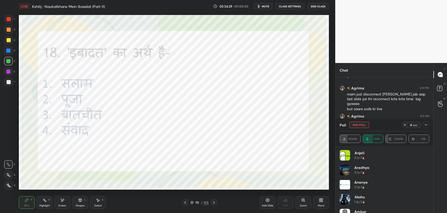
click at [424, 126] on icon at bounding box center [426, 125] width 4 height 4
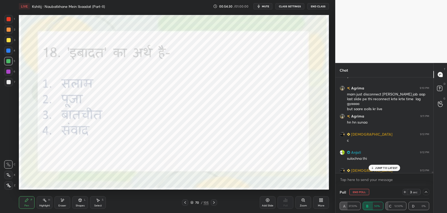
click at [380, 168] on p "JUMP TO LATEST" at bounding box center [386, 167] width 23 height 3
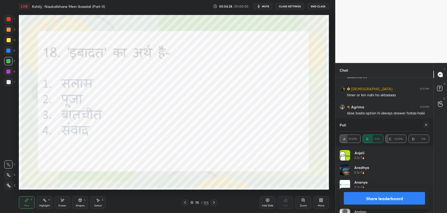
click at [425, 125] on icon at bounding box center [426, 125] width 4 height 4
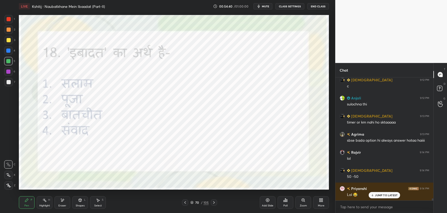
click at [216, 203] on div at bounding box center [214, 202] width 6 height 6
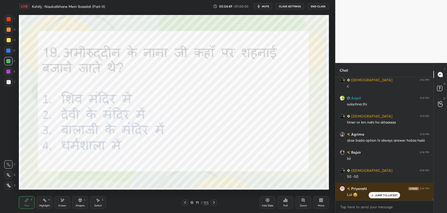
click at [388, 194] on p "JUMP TO LATEST" at bounding box center [386, 194] width 23 height 3
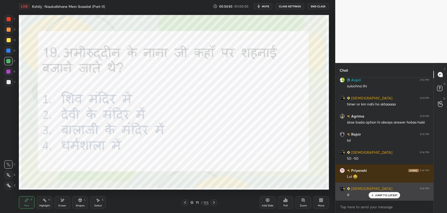
click at [379, 195] on p "JUMP TO LATEST" at bounding box center [386, 194] width 23 height 3
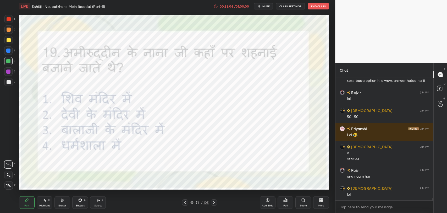
click at [284, 205] on div "Poll" at bounding box center [285, 205] width 4 height 3
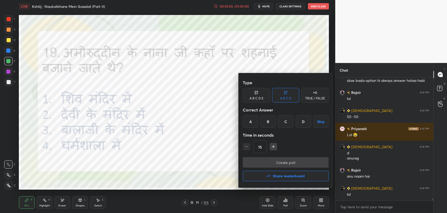
click at [289, 119] on div "C" at bounding box center [285, 121] width 15 height 13
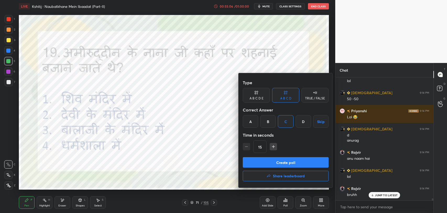
click at [282, 164] on button "Create poll" at bounding box center [286, 162] width 86 height 10
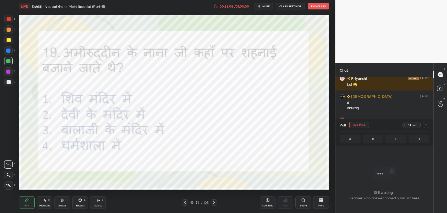
click at [426, 124] on icon at bounding box center [426, 125] width 4 height 4
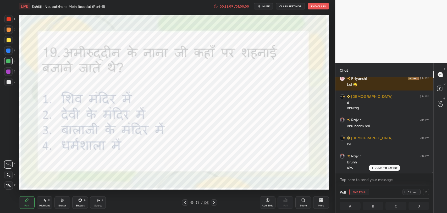
click at [381, 168] on p "JUMP TO LATEST" at bounding box center [386, 167] width 23 height 3
click at [427, 192] on icon at bounding box center [426, 192] width 4 height 4
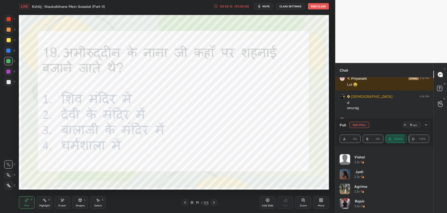
click at [425, 124] on icon at bounding box center [426, 125] width 4 height 4
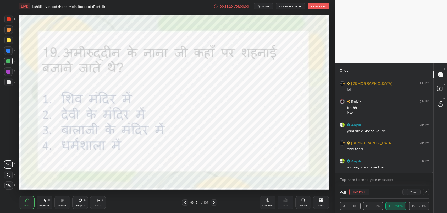
click at [214, 202] on icon at bounding box center [214, 202] width 2 height 3
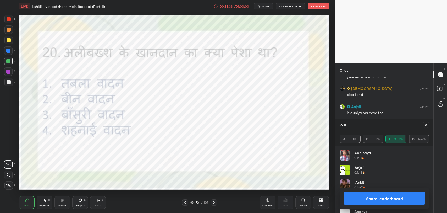
click at [427, 124] on icon at bounding box center [426, 125] width 4 height 4
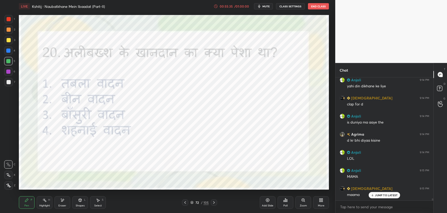
click at [285, 204] on div "Poll" at bounding box center [285, 205] width 4 height 3
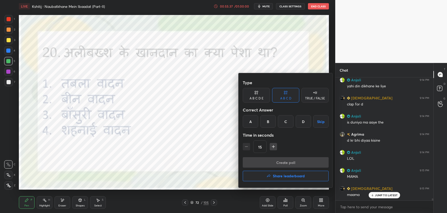
click at [302, 122] on div "D" at bounding box center [303, 121] width 15 height 13
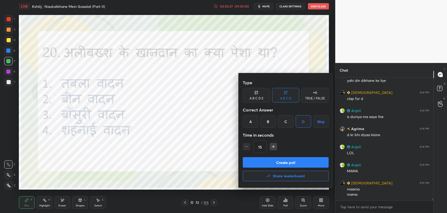
click at [291, 159] on button "Create poll" at bounding box center [286, 162] width 86 height 10
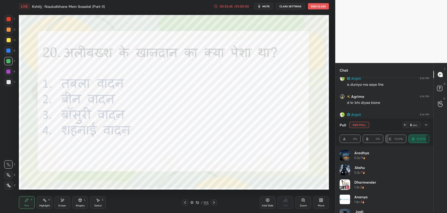
click at [61, 202] on div "Eraser" at bounding box center [62, 202] width 16 height 13
click at [23, 201] on div "Pen P" at bounding box center [27, 202] width 16 height 13
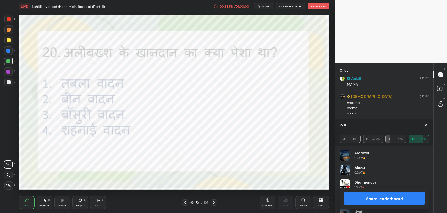
click at [427, 125] on icon at bounding box center [426, 125] width 4 height 4
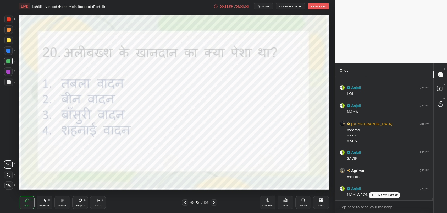
click at [375, 195] on div "JUMP TO LATEST" at bounding box center [384, 195] width 31 height 6
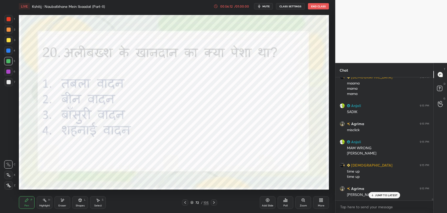
click at [369, 195] on div "JUMP TO LATEST" at bounding box center [384, 195] width 31 height 6
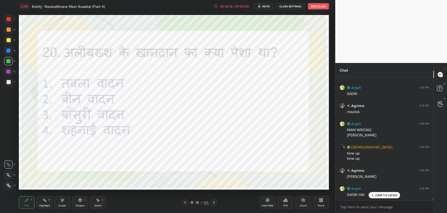
click at [379, 194] on p "JUMP TO LATEST" at bounding box center [386, 194] width 23 height 3
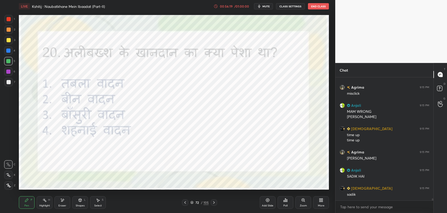
click at [211, 203] on div at bounding box center [214, 202] width 6 height 6
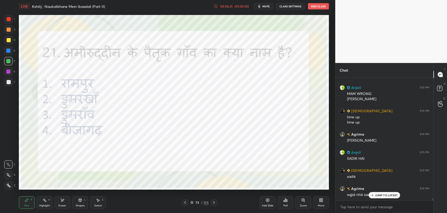
click at [388, 192] on div "JUMP TO LATEST" at bounding box center [384, 195] width 31 height 6
click at [183, 202] on icon at bounding box center [185, 202] width 4 height 4
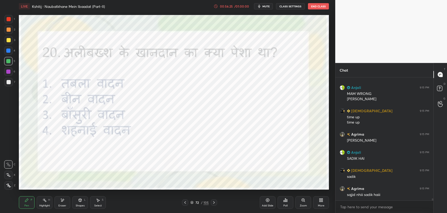
click at [214, 202] on icon at bounding box center [214, 202] width 2 height 3
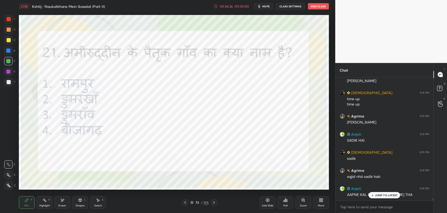
click at [182, 201] on div at bounding box center [185, 202] width 6 height 6
click at [374, 195] on icon at bounding box center [372, 194] width 3 height 3
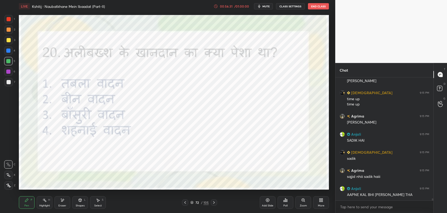
click at [65, 199] on div "Eraser" at bounding box center [62, 202] width 16 height 13
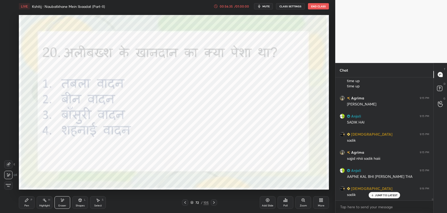
click at [21, 205] on div "Pen P" at bounding box center [27, 202] width 16 height 13
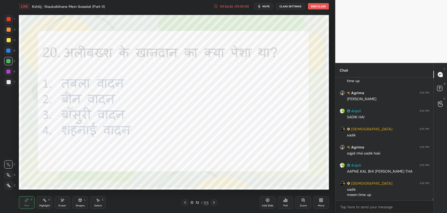
click at [213, 203] on icon at bounding box center [214, 202] width 4 height 4
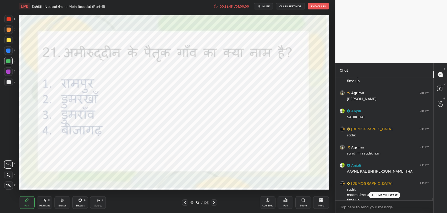
scroll to position [7471, 0]
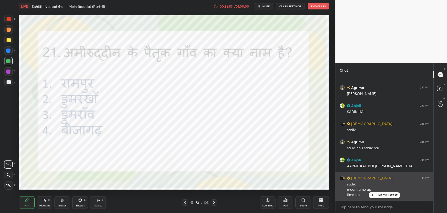
click at [381, 196] on p "JUMP TO LATEST" at bounding box center [386, 194] width 23 height 3
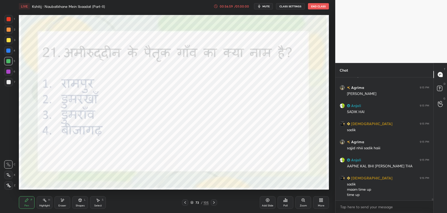
click at [287, 205] on div "Poll" at bounding box center [285, 205] width 4 height 3
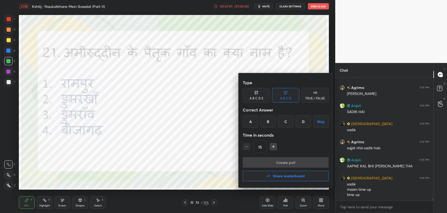
click at [285, 122] on div "C" at bounding box center [285, 121] width 15 height 13
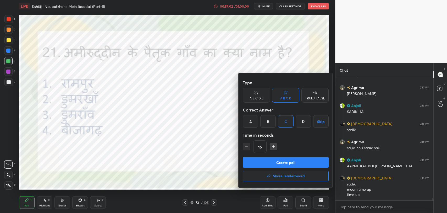
click at [286, 163] on button "Create poll" at bounding box center [286, 162] width 86 height 10
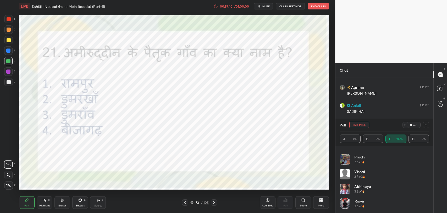
scroll to position [7504, 0]
click at [203, 201] on div "73 / 105" at bounding box center [199, 202] width 18 height 5
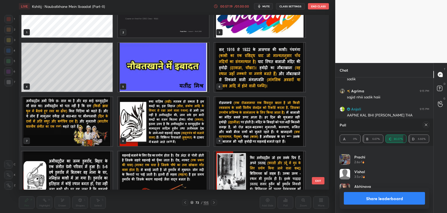
scroll to position [7545, 0]
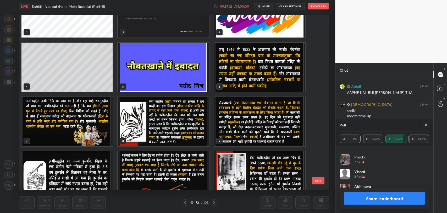
click at [317, 183] on button "EXIT" at bounding box center [318, 180] width 13 height 7
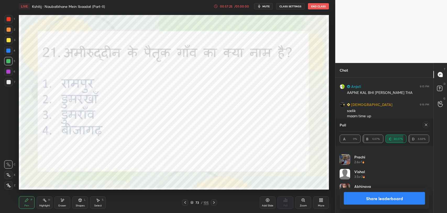
click at [427, 125] on icon at bounding box center [426, 125] width 4 height 4
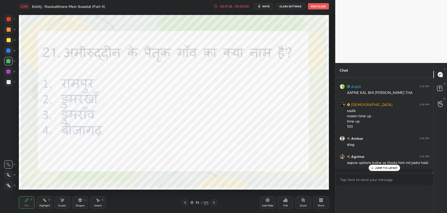
scroll to position [0, 0]
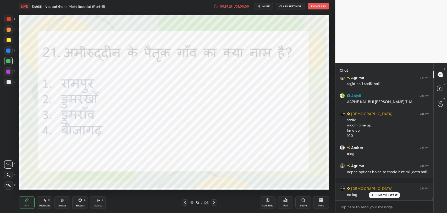
click at [214, 203] on icon at bounding box center [214, 202] width 4 height 4
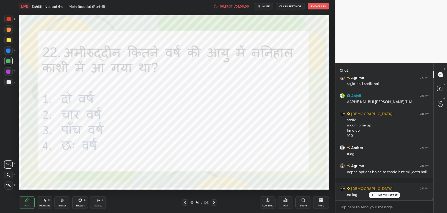
click at [383, 194] on p "JUMP TO LATEST" at bounding box center [386, 194] width 23 height 3
click at [287, 203] on div "Poll" at bounding box center [285, 202] width 16 height 13
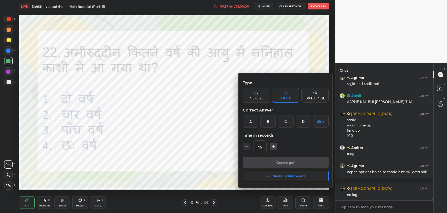
click at [296, 121] on div "D" at bounding box center [303, 121] width 15 height 13
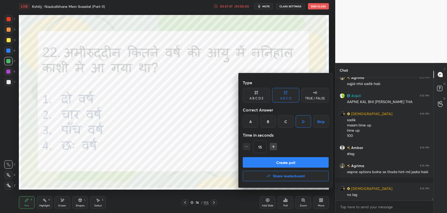
click at [289, 161] on button "Create poll" at bounding box center [286, 162] width 86 height 10
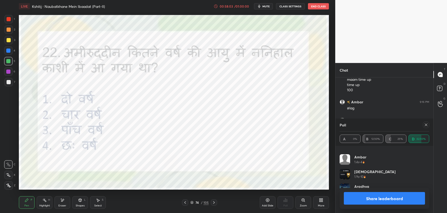
click at [427, 125] on icon at bounding box center [426, 125] width 4 height 4
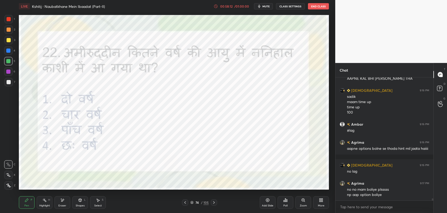
click at [214, 202] on icon at bounding box center [214, 202] width 2 height 3
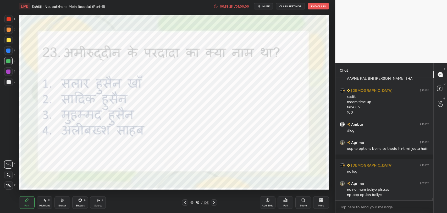
click at [283, 202] on div "Poll" at bounding box center [285, 202] width 16 height 13
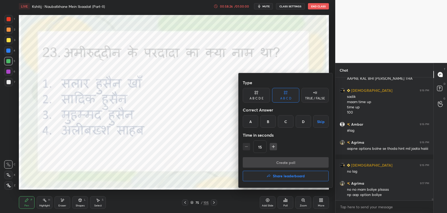
click at [195, 174] on div at bounding box center [223, 106] width 447 height 213
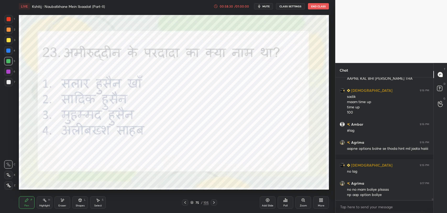
click at [283, 203] on div "Poll" at bounding box center [285, 202] width 16 height 13
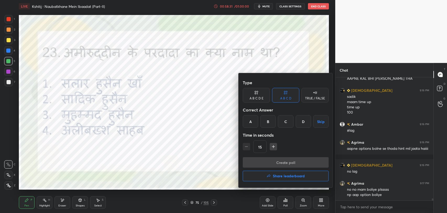
click at [250, 126] on div "A" at bounding box center [250, 121] width 15 height 13
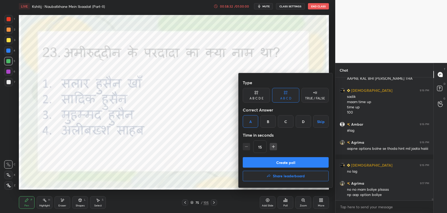
click at [260, 164] on button "Create poll" at bounding box center [286, 162] width 86 height 10
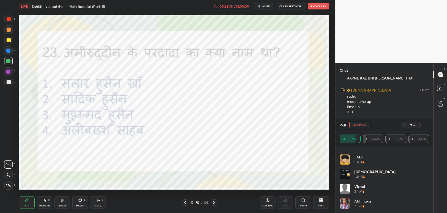
click at [426, 123] on icon at bounding box center [426, 125] width 4 height 4
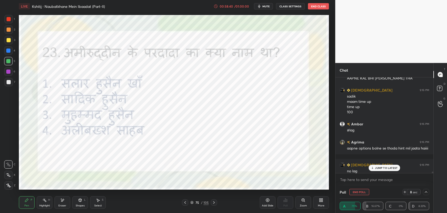
click at [374, 168] on div "JUMP TO LATEST" at bounding box center [384, 167] width 31 height 6
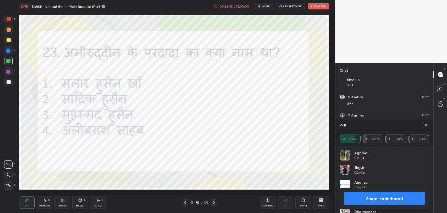
click at [423, 123] on div at bounding box center [426, 124] width 6 height 6
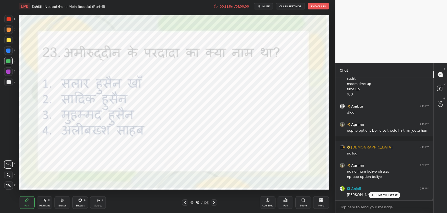
click at [213, 203] on icon at bounding box center [214, 202] width 4 height 4
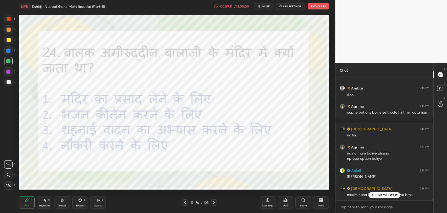
click at [376, 193] on p "JUMP TO LATEST" at bounding box center [386, 194] width 23 height 3
click at [283, 204] on div "Poll" at bounding box center [285, 205] width 4 height 3
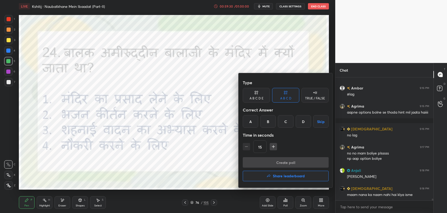
click at [280, 121] on div "C" at bounding box center [285, 121] width 15 height 13
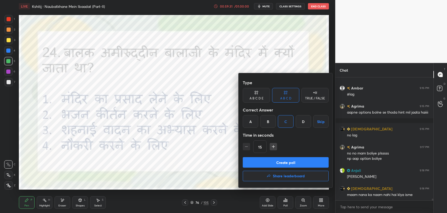
click at [283, 161] on button "Create poll" at bounding box center [286, 162] width 86 height 10
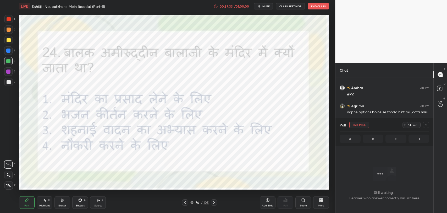
click at [425, 125] on icon at bounding box center [426, 125] width 3 height 2
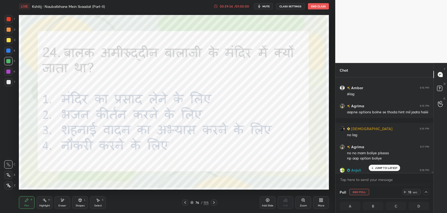
click at [380, 166] on p "JUMP TO LATEST" at bounding box center [386, 167] width 23 height 3
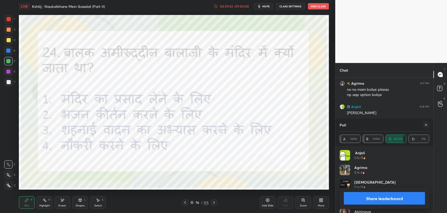
scroll to position [7663, 0]
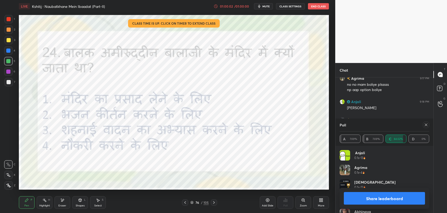
click at [427, 124] on icon at bounding box center [426, 125] width 4 height 4
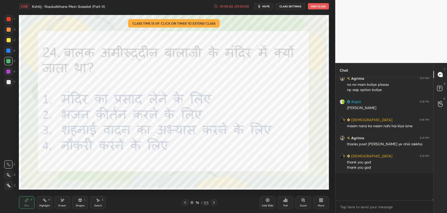
scroll to position [7656, 0]
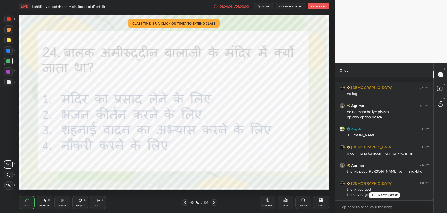
click at [203, 200] on div "105" at bounding box center [205, 202] width 5 height 5
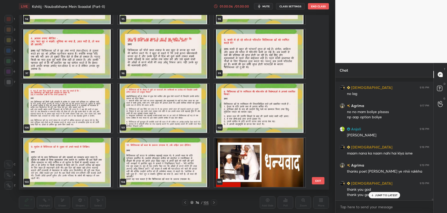
click at [264, 173] on img "grid" at bounding box center [259, 162] width 91 height 49
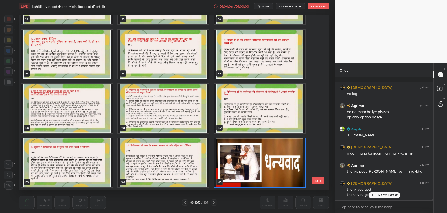
click at [264, 173] on div "91 92 93 94 95 96 97 98 99 100 101 102 103 104 105" at bounding box center [169, 102] width 301 height 174
click at [268, 165] on img "grid" at bounding box center [259, 162] width 91 height 49
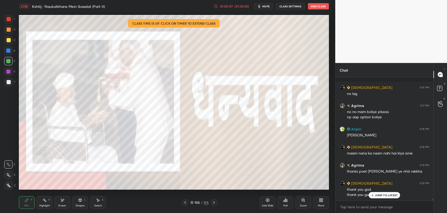
drag, startPoint x: 268, startPoint y: 165, endPoint x: 285, endPoint y: 175, distance: 20.3
click at [268, 165] on img "grid" at bounding box center [259, 162] width 91 height 49
click at [383, 195] on p "JUMP TO LATEST" at bounding box center [386, 194] width 23 height 3
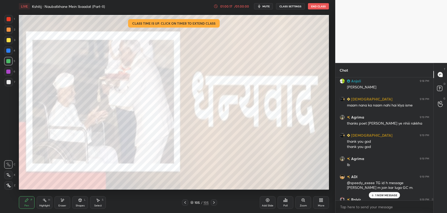
click at [381, 195] on p "1 NEW MESSAGE" at bounding box center [386, 194] width 22 height 3
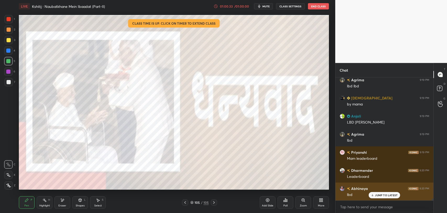
click at [377, 197] on div "JUMP TO LATEST" at bounding box center [384, 195] width 31 height 6
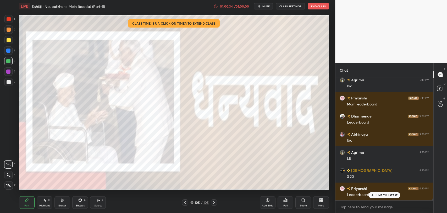
click at [286, 204] on div "Poll" at bounding box center [285, 205] width 4 height 3
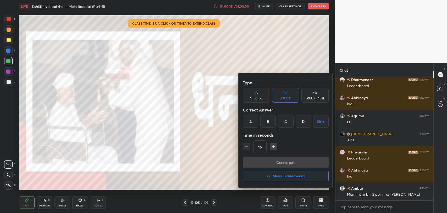
click at [284, 174] on h4 "Share leaderboard" at bounding box center [289, 176] width 32 height 4
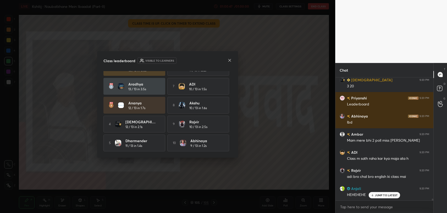
click at [230, 60] on icon at bounding box center [229, 60] width 3 height 3
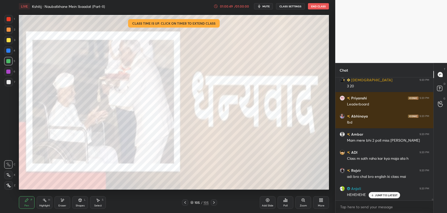
click at [376, 195] on p "JUMP TO LATEST" at bounding box center [386, 194] width 23 height 3
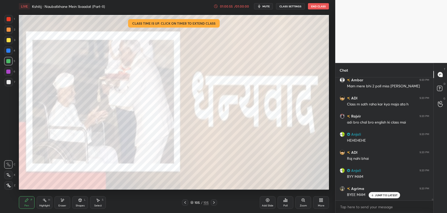
click at [388, 194] on p "JUMP TO LATEST" at bounding box center [386, 194] width 23 height 3
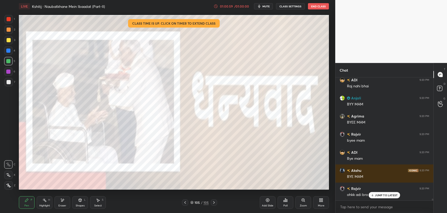
click at [316, 6] on button "End Class" at bounding box center [318, 6] width 21 height 6
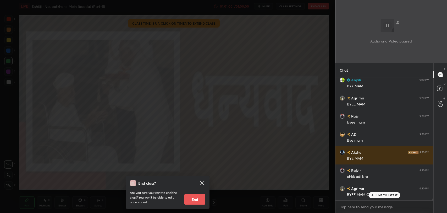
click at [254, 151] on div "End class? Are you sure you want to end the class? You won’t be able to edit on…" at bounding box center [167, 106] width 335 height 213
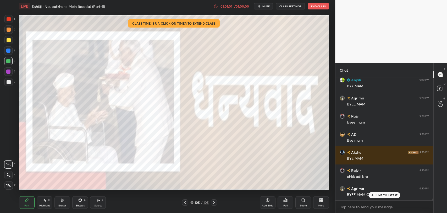
click at [327, 3] on div "LIVE Kshitij : Naubatkhane Mein Ibaadat (Part-II) 01:01:01 / 01:00:00 mute CLAS…" at bounding box center [174, 6] width 310 height 13
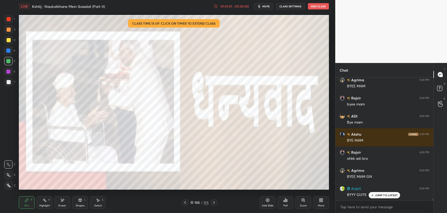
click at [318, 8] on button "End Class" at bounding box center [318, 6] width 21 height 6
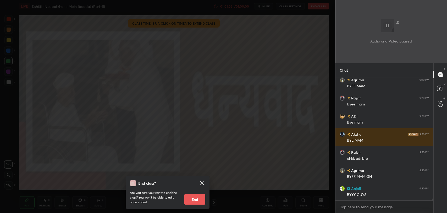
scroll to position [8255, 0]
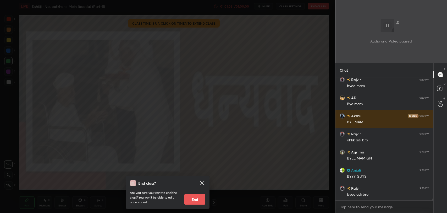
click at [192, 202] on button "End" at bounding box center [194, 199] width 21 height 10
type textarea "x"
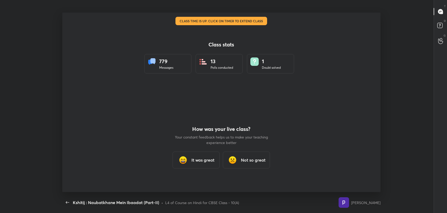
scroll to position [25998, 25738]
